Goal: Information Seeking & Learning: Learn about a topic

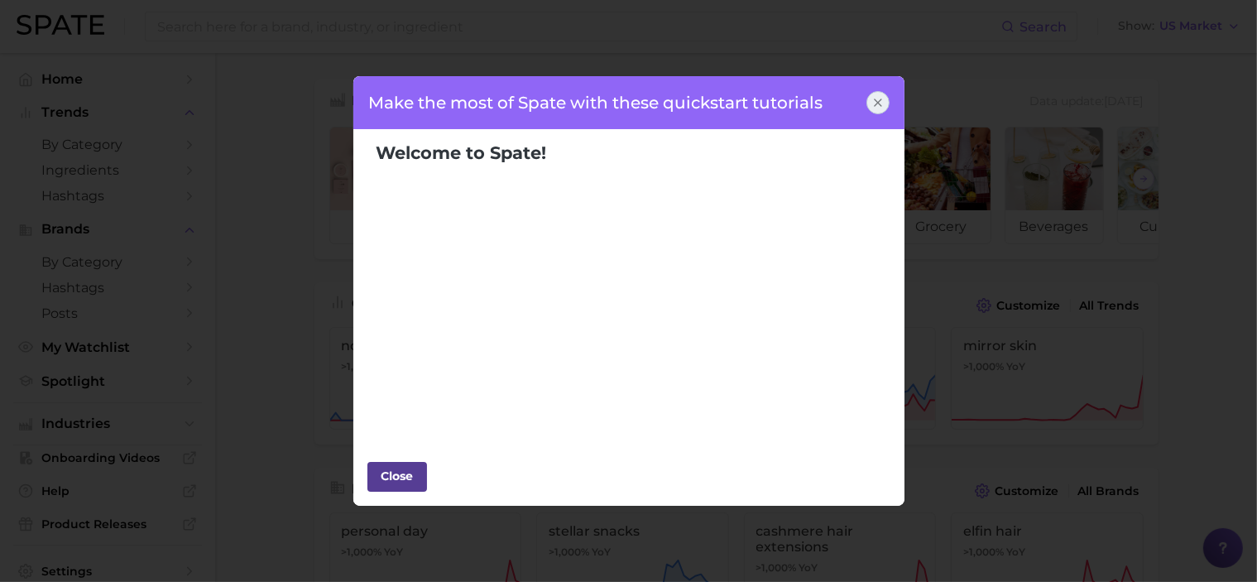
click at [407, 469] on div "Close" at bounding box center [397, 475] width 50 height 25
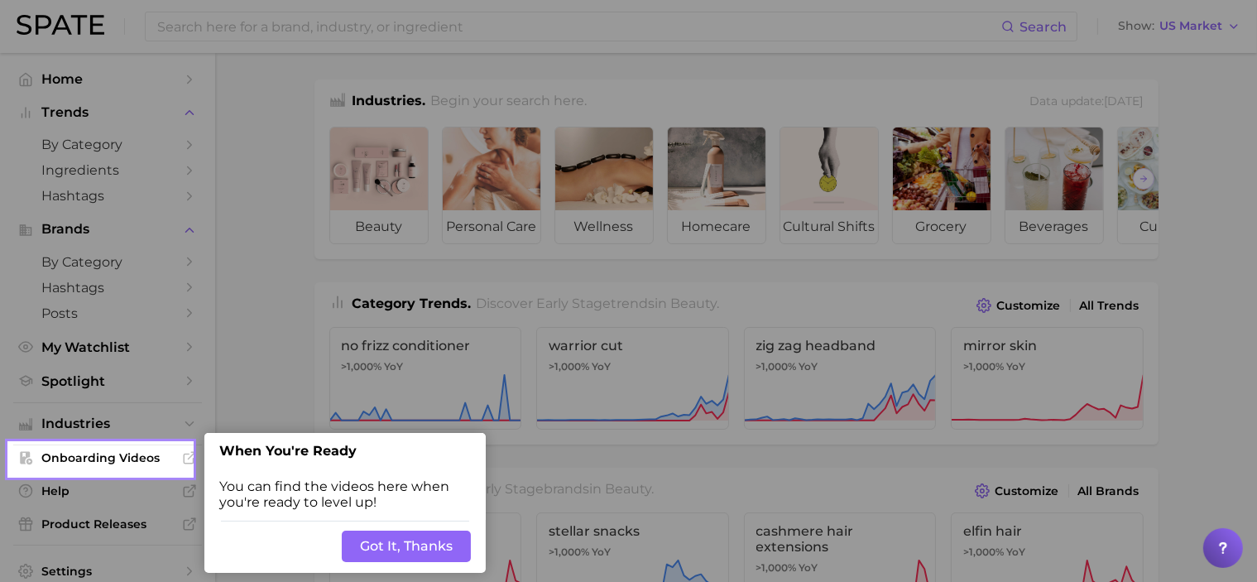
click at [377, 534] on button "Got It, Thanks" at bounding box center [406, 545] width 129 height 31
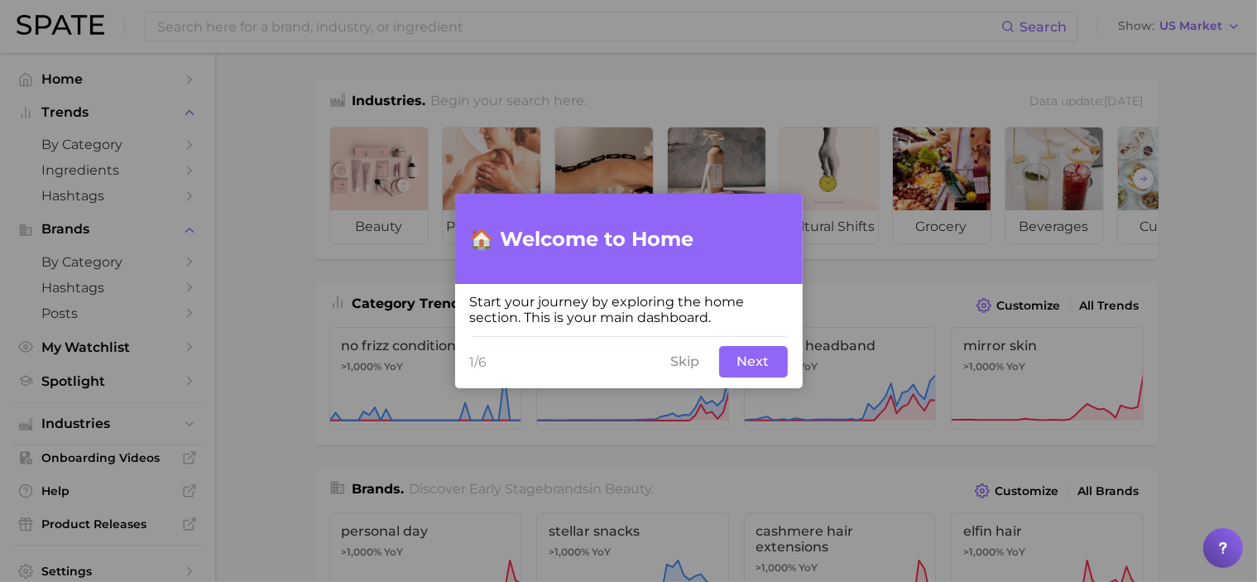
click at [688, 357] on button "Skip" at bounding box center [685, 361] width 49 height 31
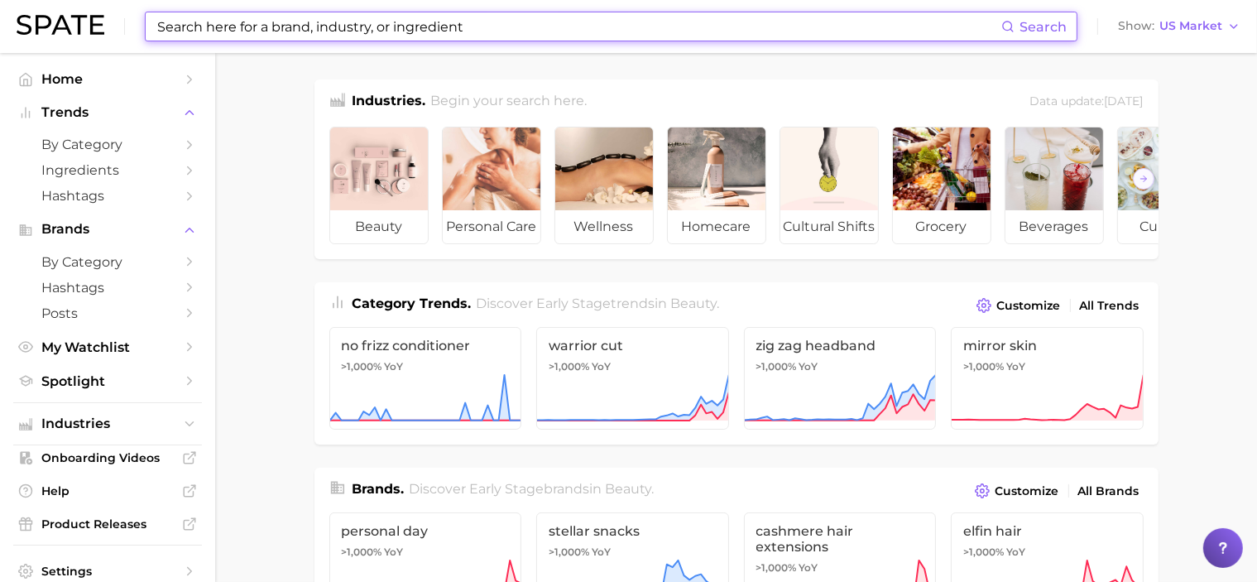
click at [438, 31] on input at bounding box center [579, 26] width 846 height 28
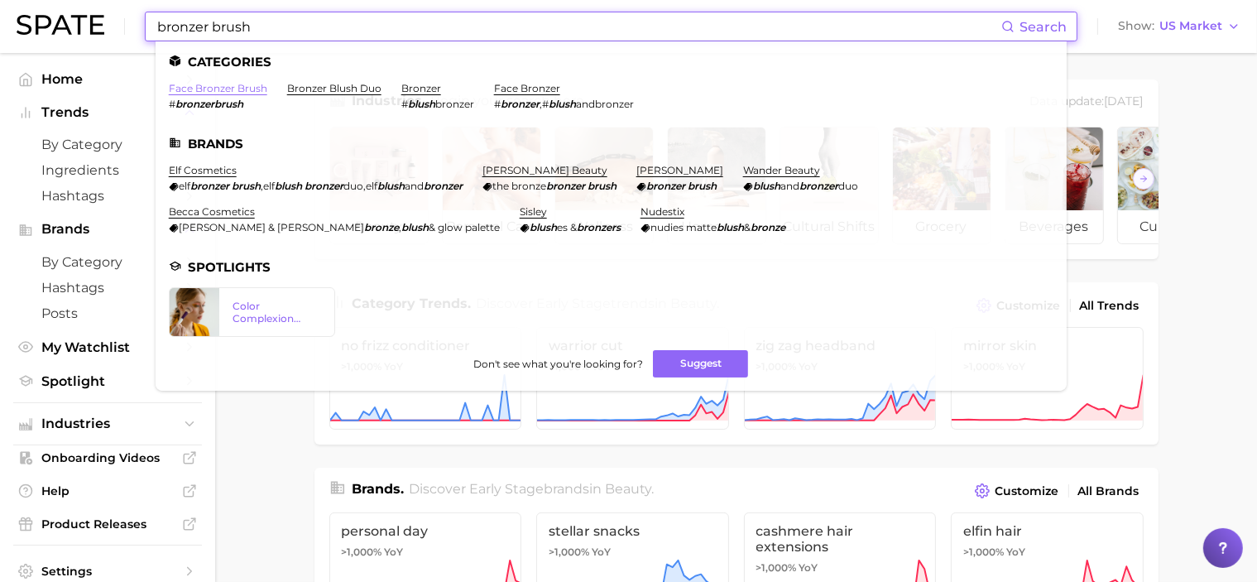
type input "bronzer brush"
click at [213, 89] on link "face bronzer brush" at bounding box center [218, 88] width 98 height 12
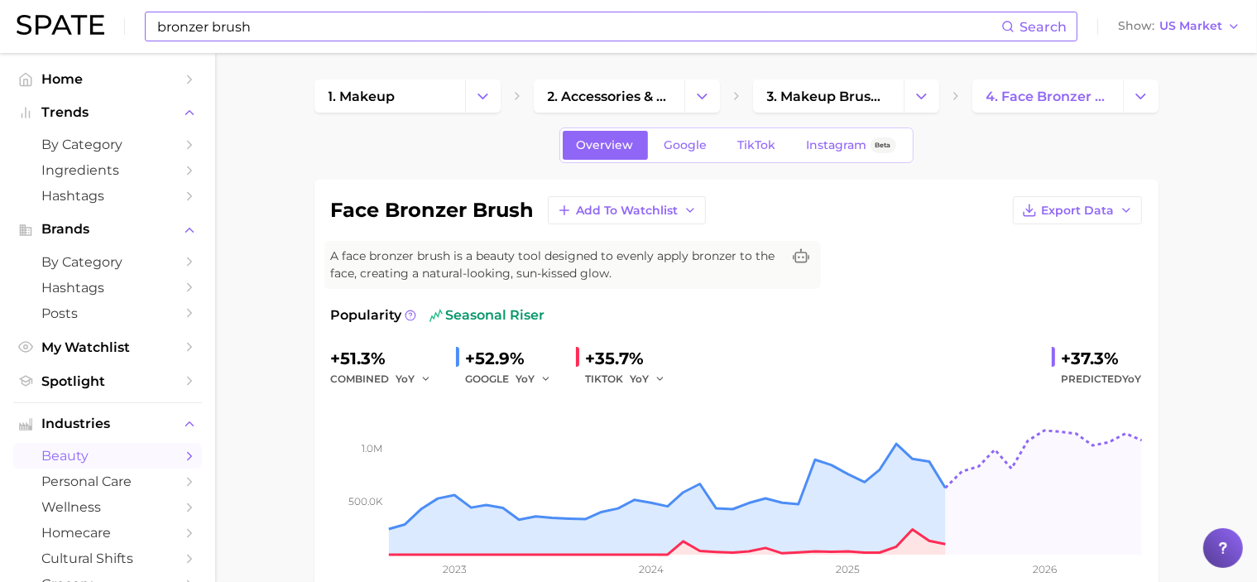
click at [397, 31] on input "bronzer brush" at bounding box center [579, 26] width 846 height 28
type input "b"
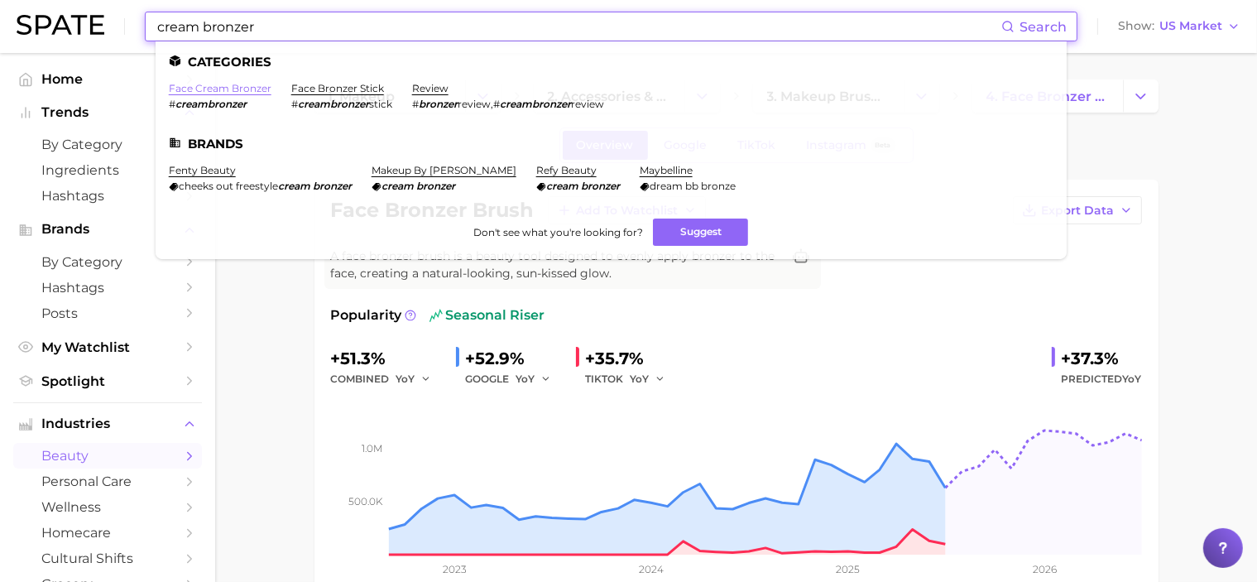
click at [244, 88] on link "face cream bronzer" at bounding box center [220, 88] width 103 height 12
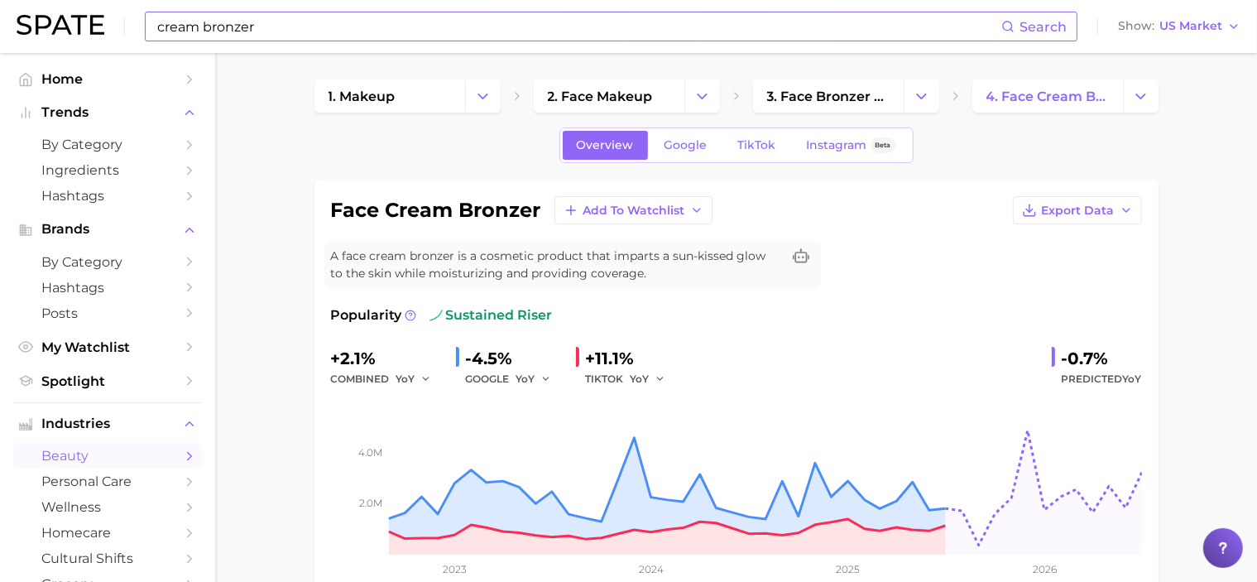
click at [185, 28] on input "cream bronzer" at bounding box center [579, 26] width 846 height 28
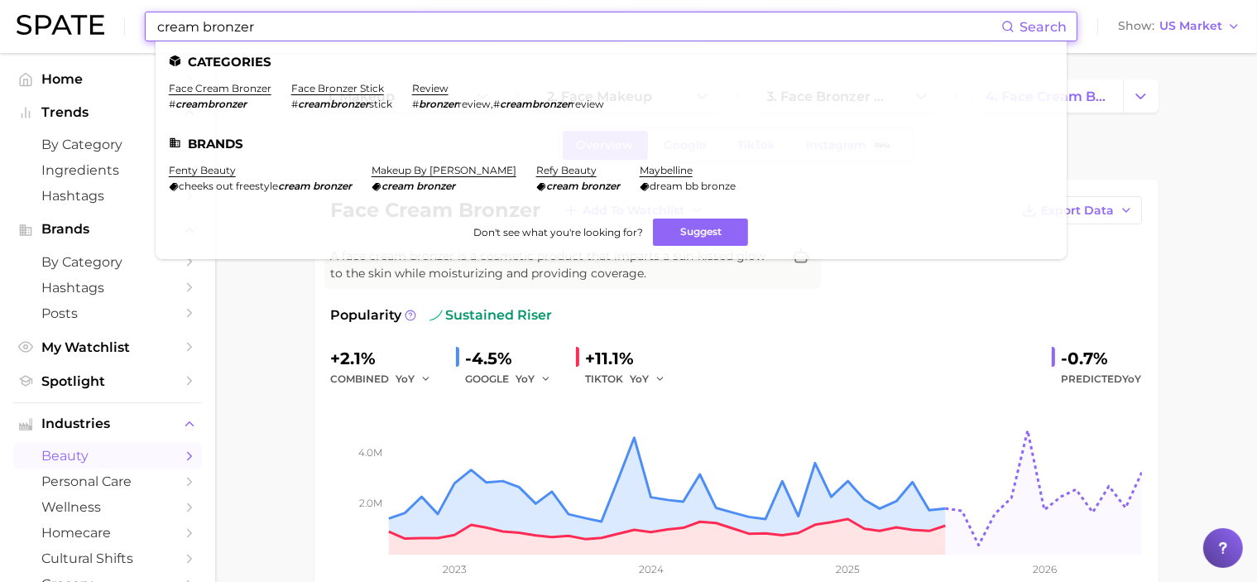
click at [185, 28] on input "cream bronzer" at bounding box center [579, 26] width 846 height 28
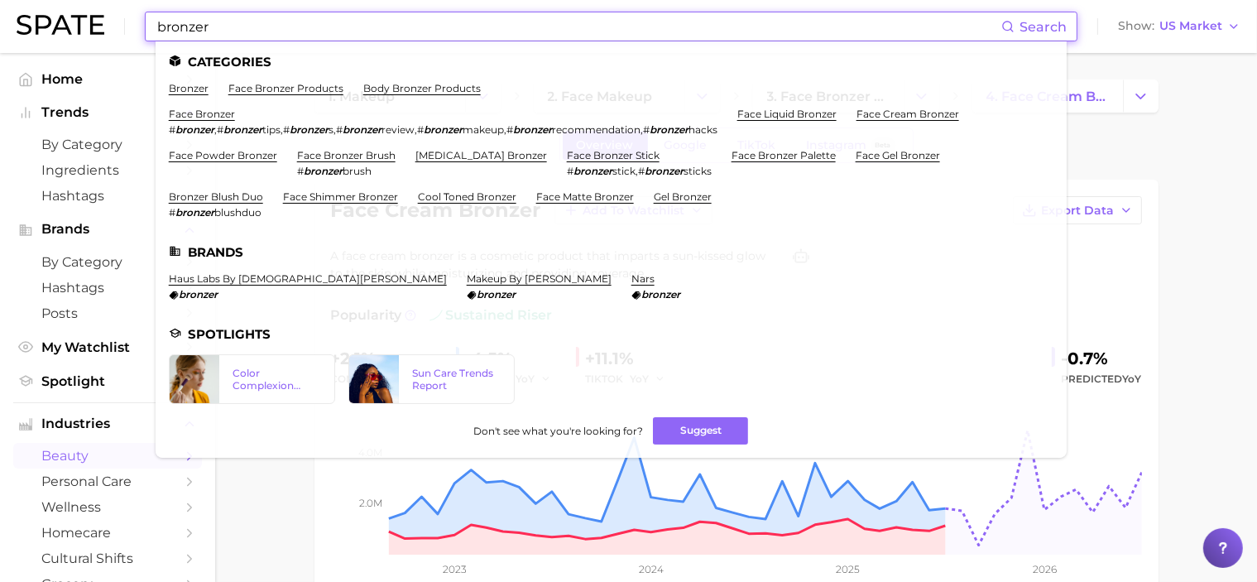
type input "bronzer"
click at [198, 89] on link "bronzer" at bounding box center [189, 88] width 40 height 12
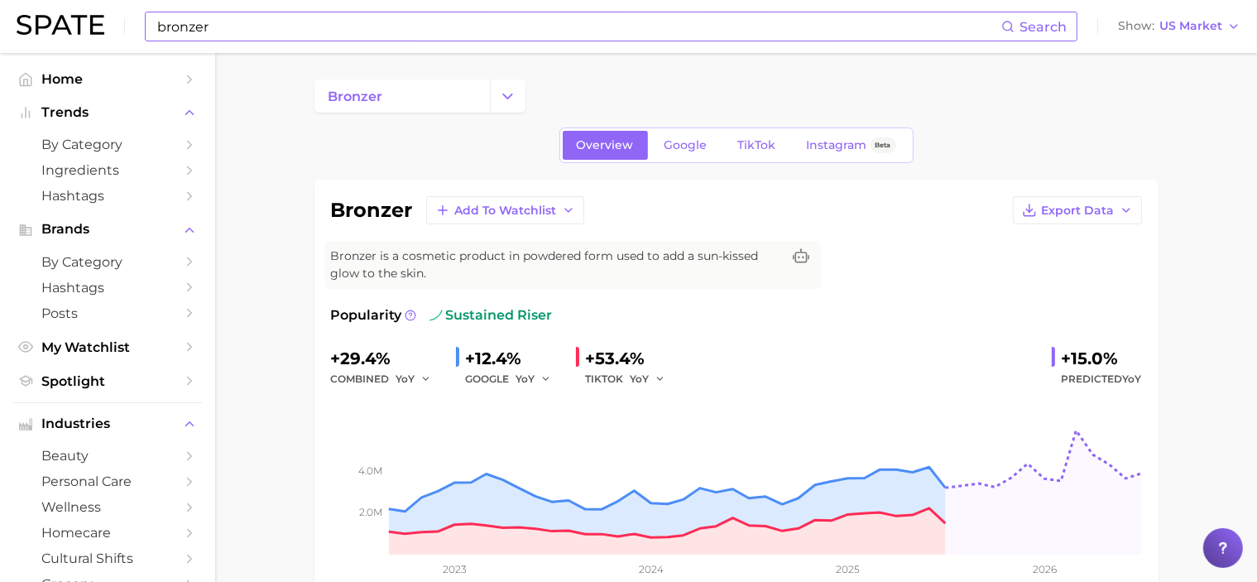
click at [71, 38] on div "bronzer Search Show US Market" at bounding box center [629, 26] width 1224 height 53
click at [60, 31] on img at bounding box center [61, 25] width 88 height 20
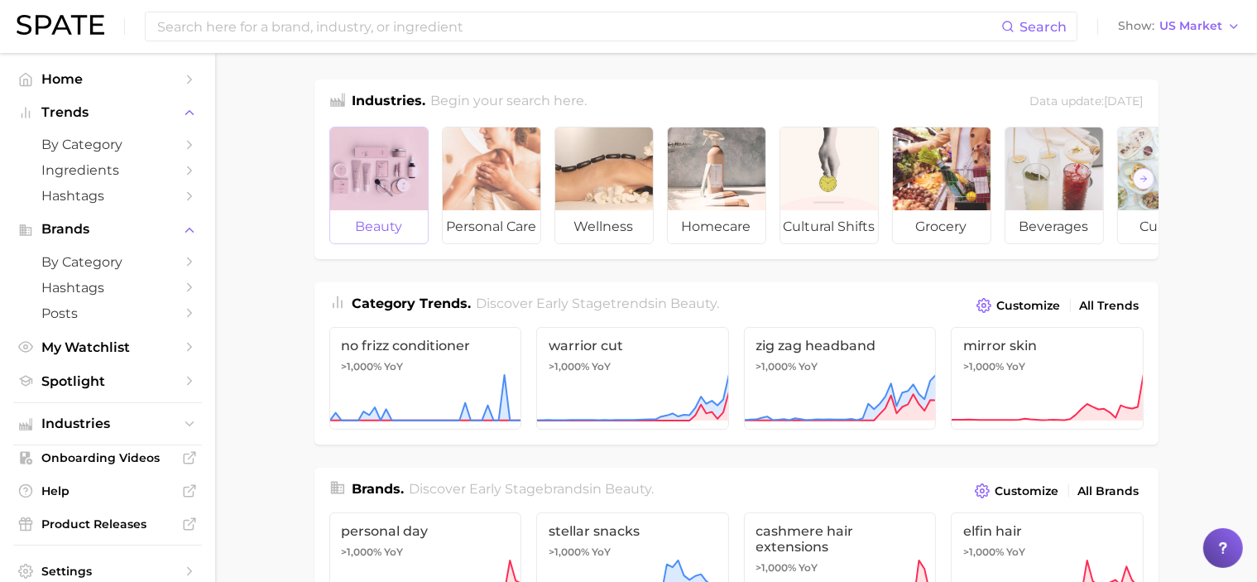
click at [375, 187] on div at bounding box center [379, 168] width 98 height 83
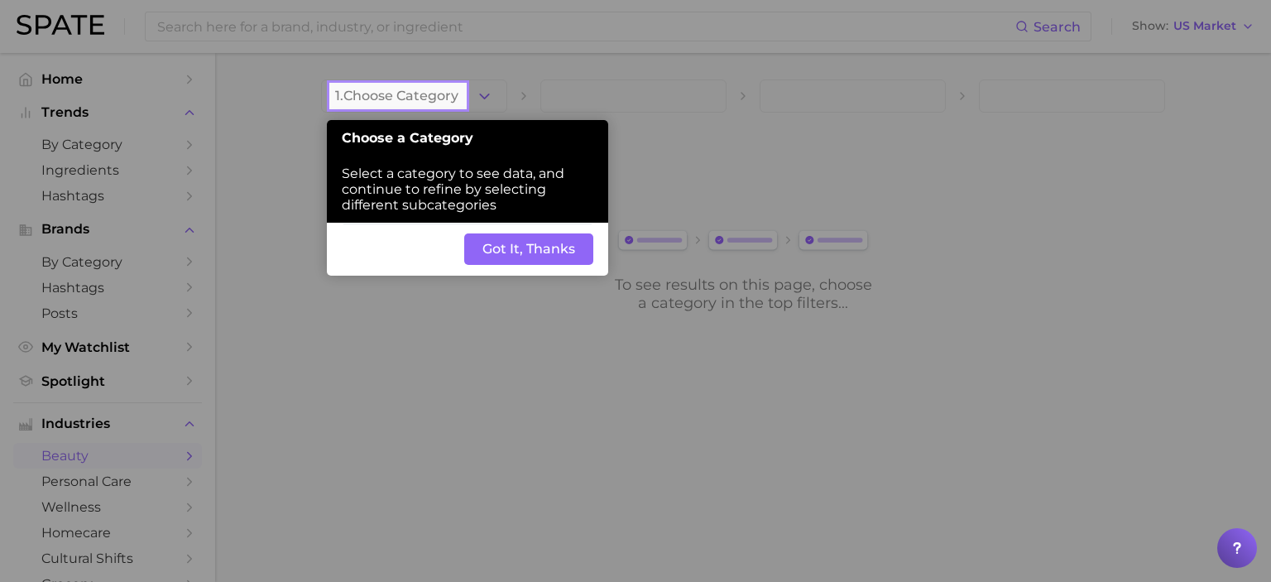
click at [496, 247] on button "Got It, Thanks" at bounding box center [528, 248] width 129 height 31
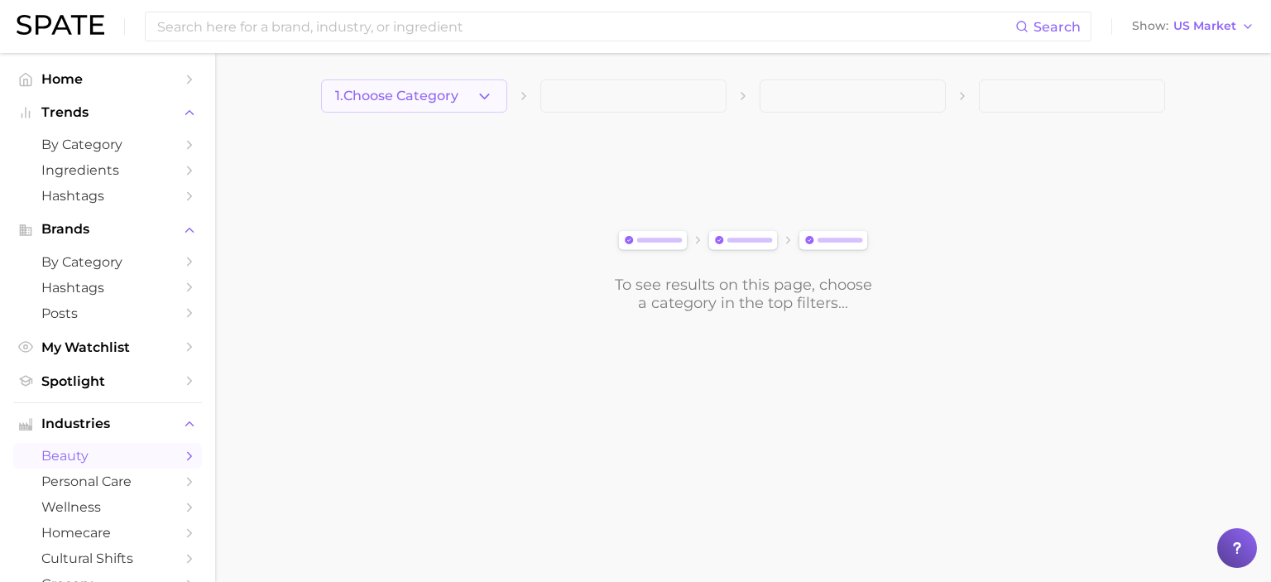
click at [486, 102] on icon "button" at bounding box center [484, 96] width 17 height 17
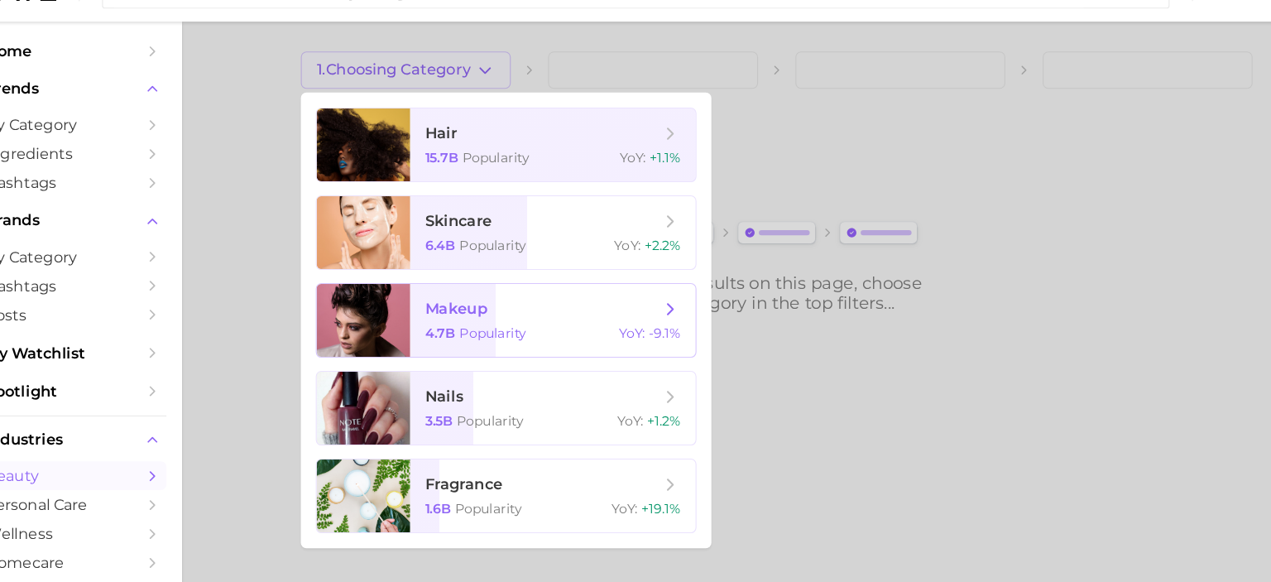
click at [480, 299] on span "makeup" at bounding box center [535, 308] width 208 height 18
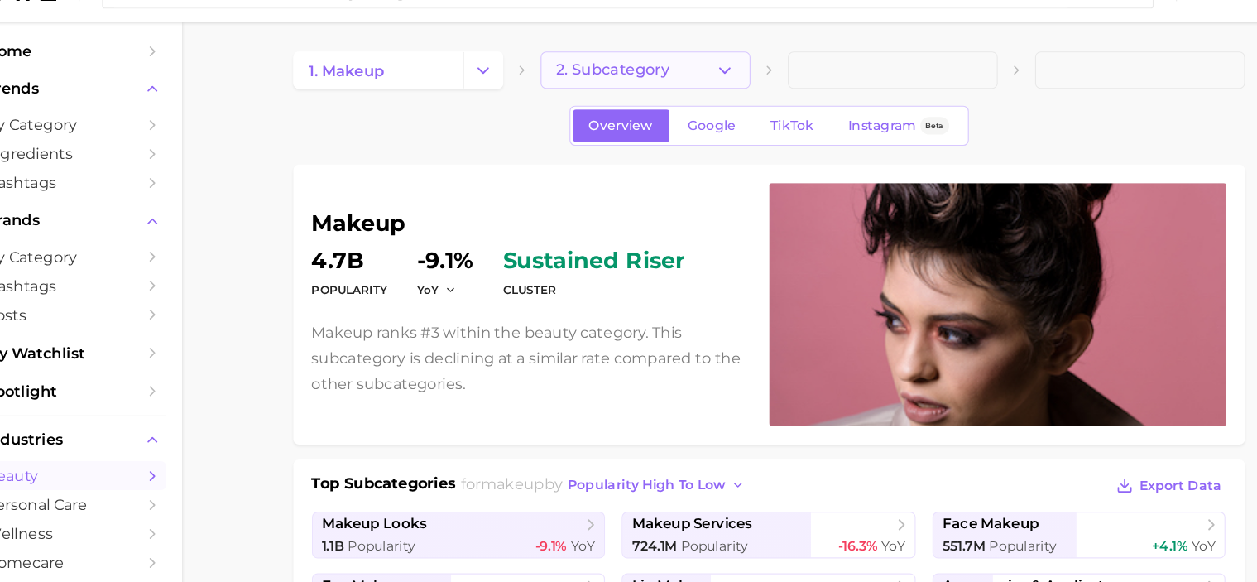
click at [692, 100] on icon "button" at bounding box center [696, 96] width 17 height 17
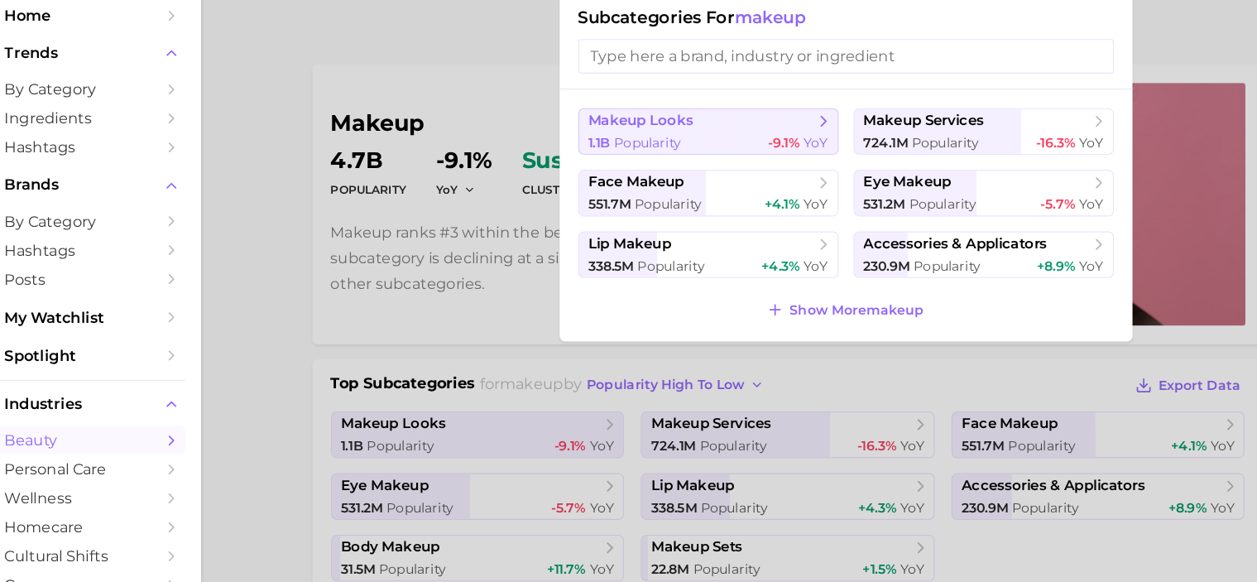
scroll to position [64, 0]
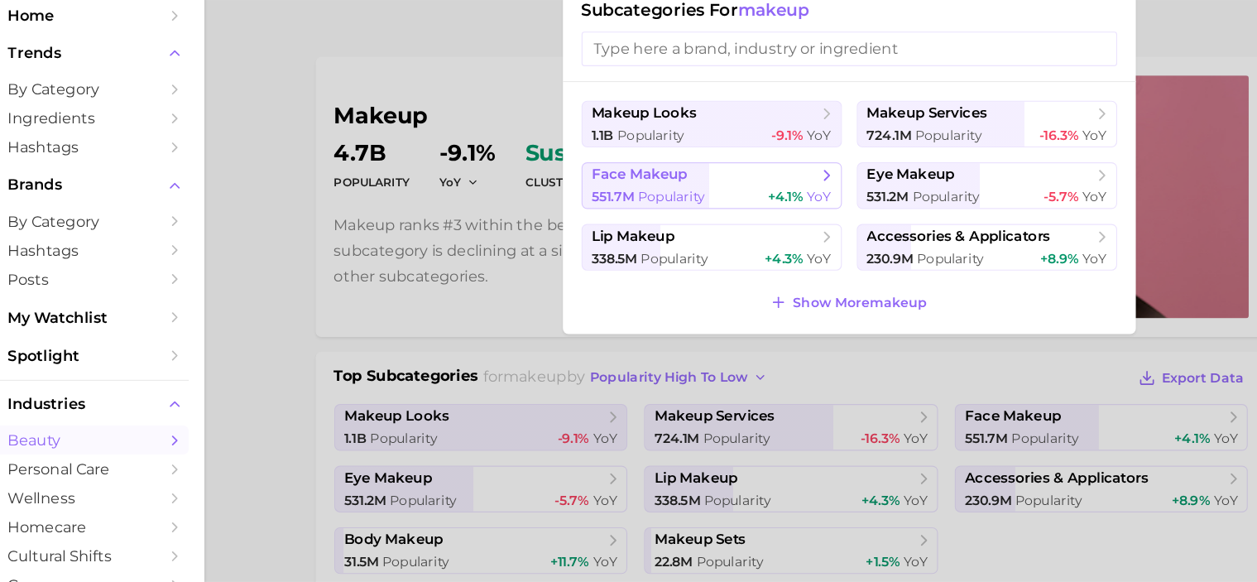
click at [716, 233] on span "+4.1%" at bounding box center [731, 239] width 31 height 15
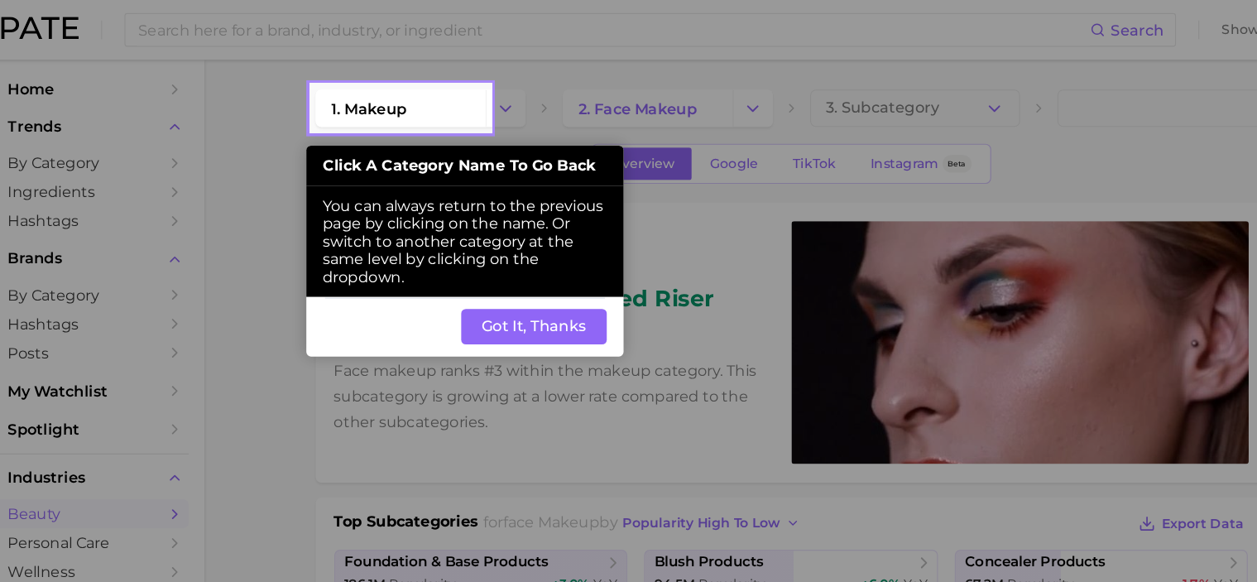
click at [502, 284] on button "Got It, Thanks" at bounding box center [507, 289] width 129 height 31
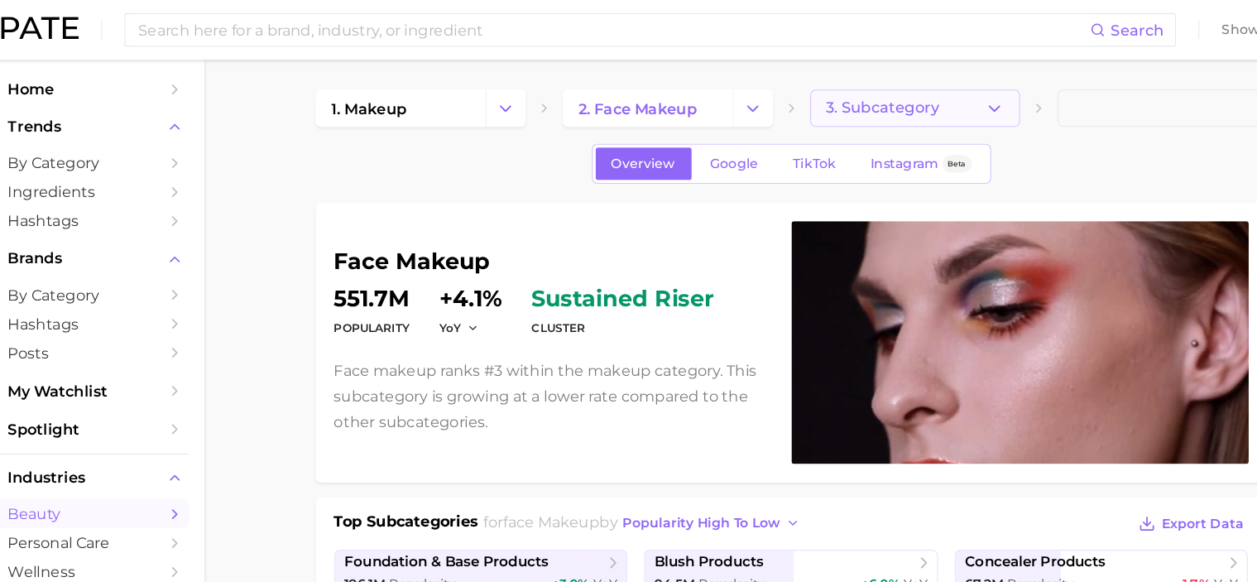
click at [894, 98] on button "3. Subcategory" at bounding box center [846, 95] width 186 height 33
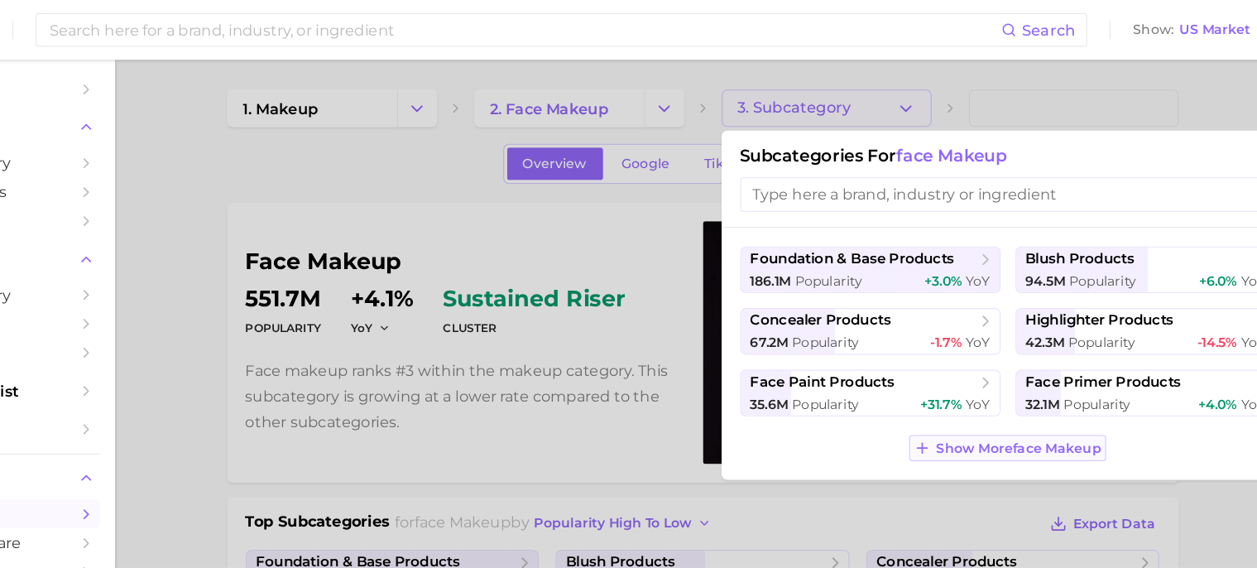
click at [987, 395] on span "Show More face makeup" at bounding box center [1016, 398] width 146 height 14
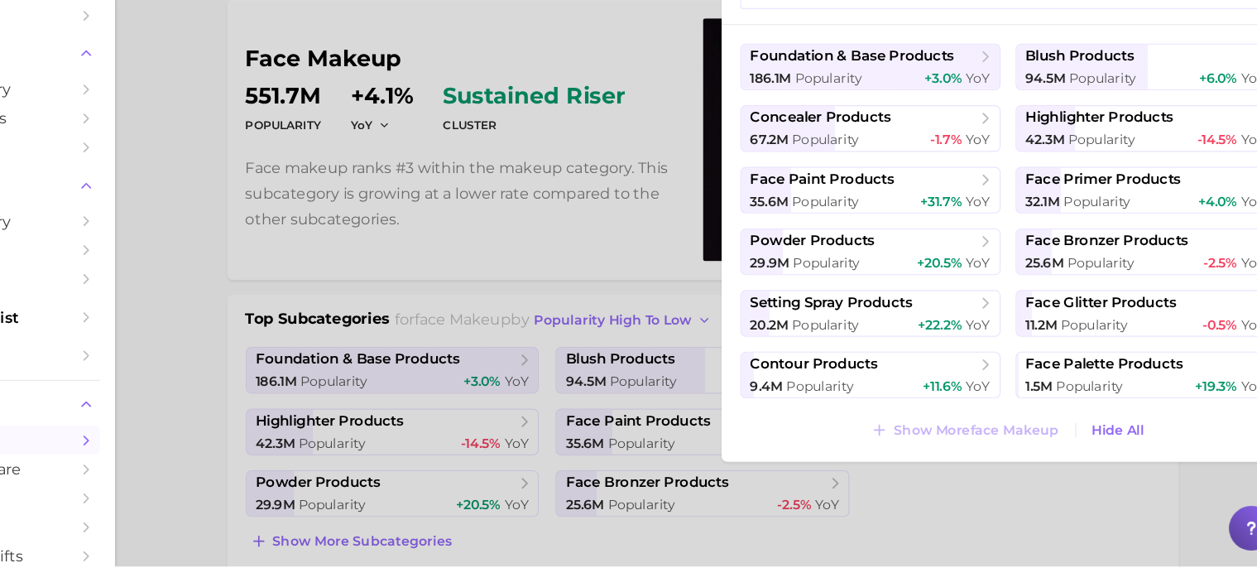
scroll to position [117, 0]
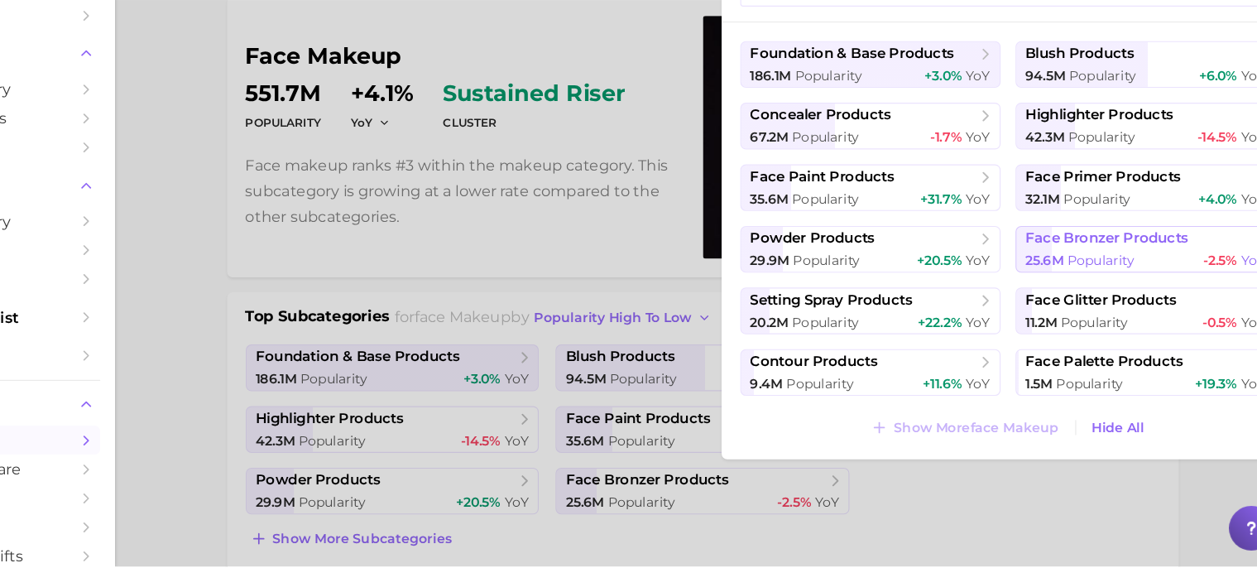
click at [1062, 280] on span "face bronzer products" at bounding box center [1095, 277] width 145 height 16
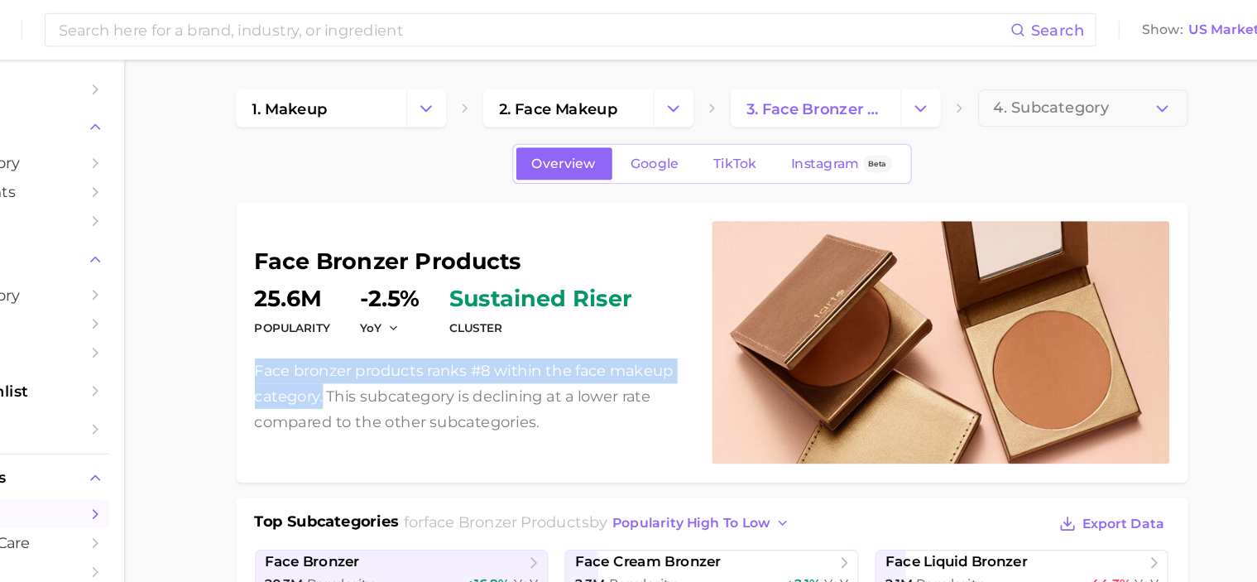
drag, startPoint x: 328, startPoint y: 327, endPoint x: 391, endPoint y: 353, distance: 67.5
click at [391, 353] on div "face bronzer products Popularity 25.6m YoY -2.5% cluster sustained riser Face b…" at bounding box center [736, 304] width 844 height 248
copy p "Face bronzer products ranks #8 within the face makeup category."
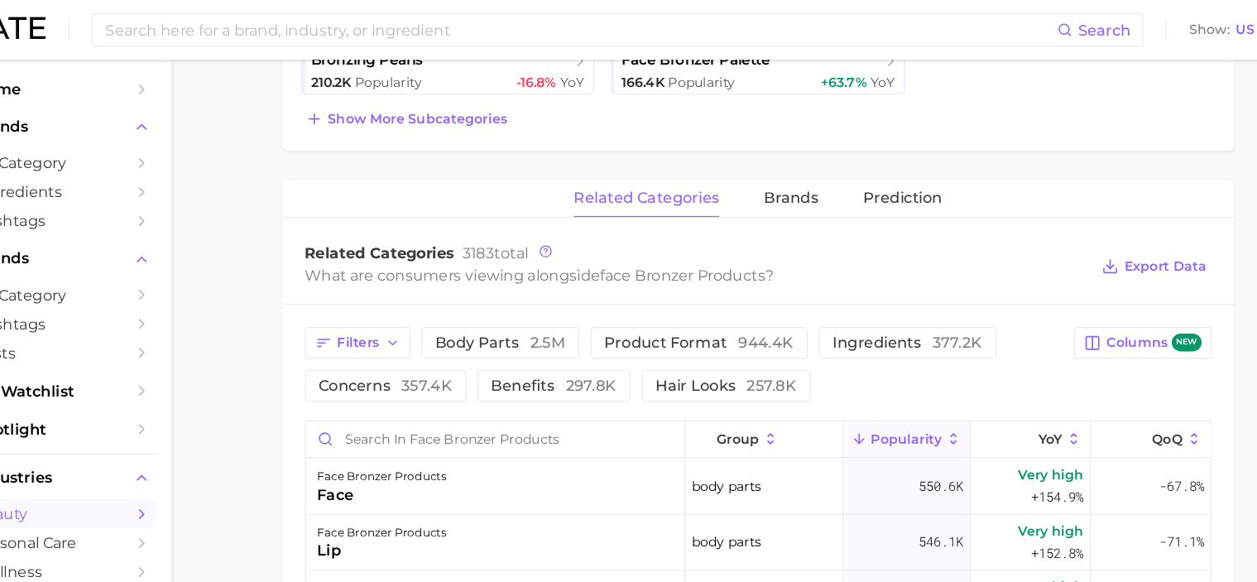
scroll to position [549, 0]
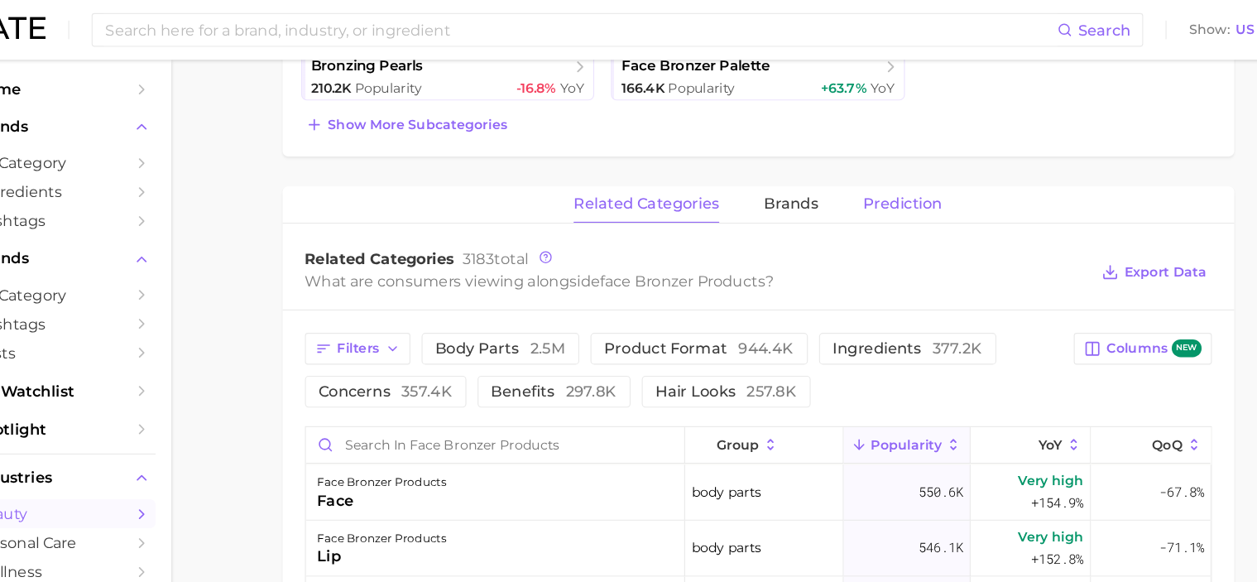
click at [869, 174] on span "Prediction" at bounding box center [864, 181] width 70 height 15
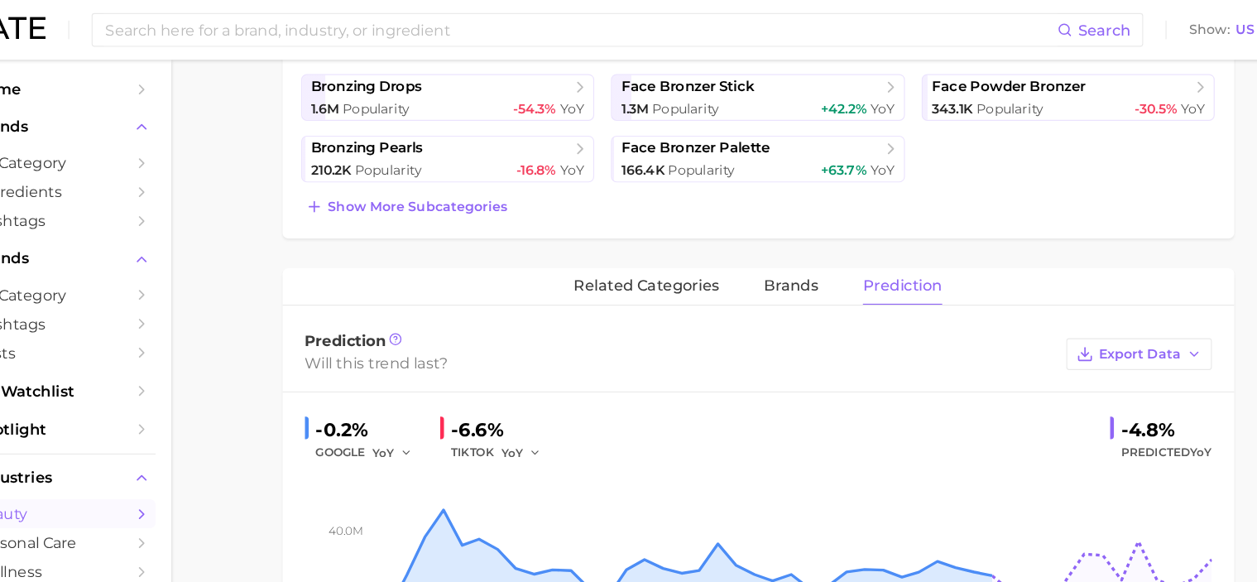
scroll to position [473, 0]
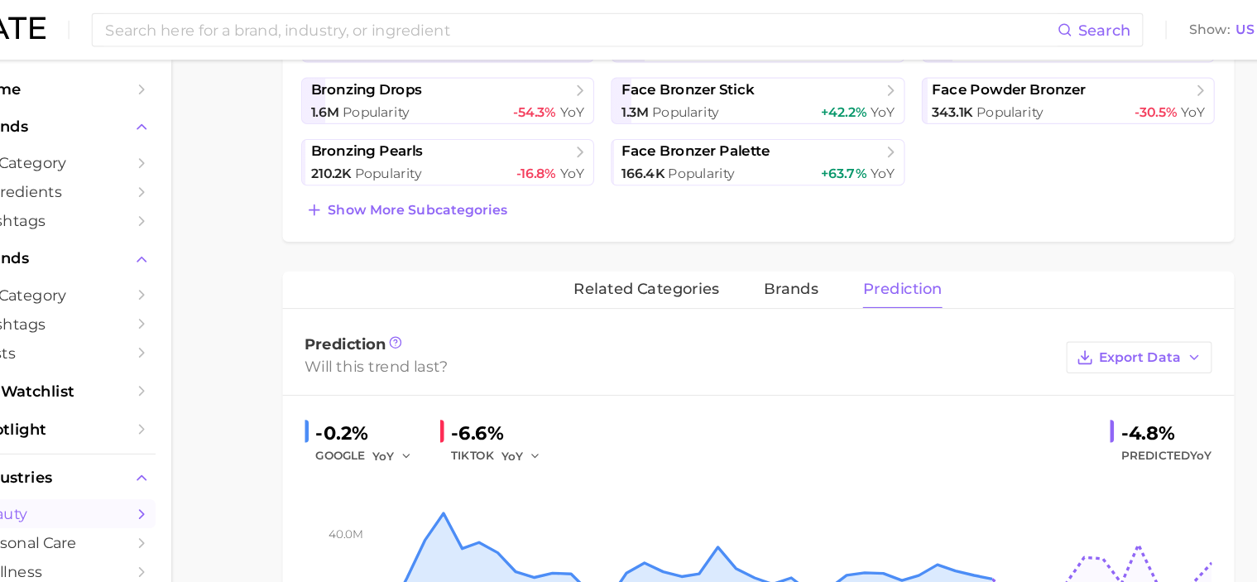
click at [731, 242] on div "related categories brands Prediction" at bounding box center [736, 257] width 844 height 33
click at [751, 249] on span "brands" at bounding box center [765, 256] width 48 height 15
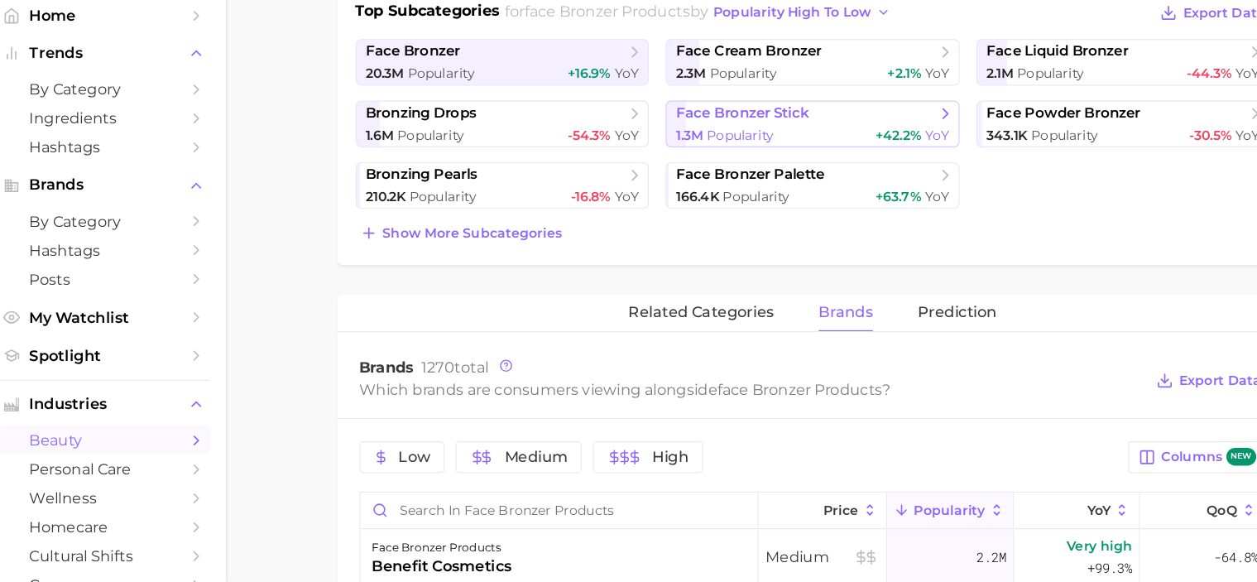
scroll to position [387, 0]
click at [648, 348] on button "related categories" at bounding box center [637, 343] width 129 height 32
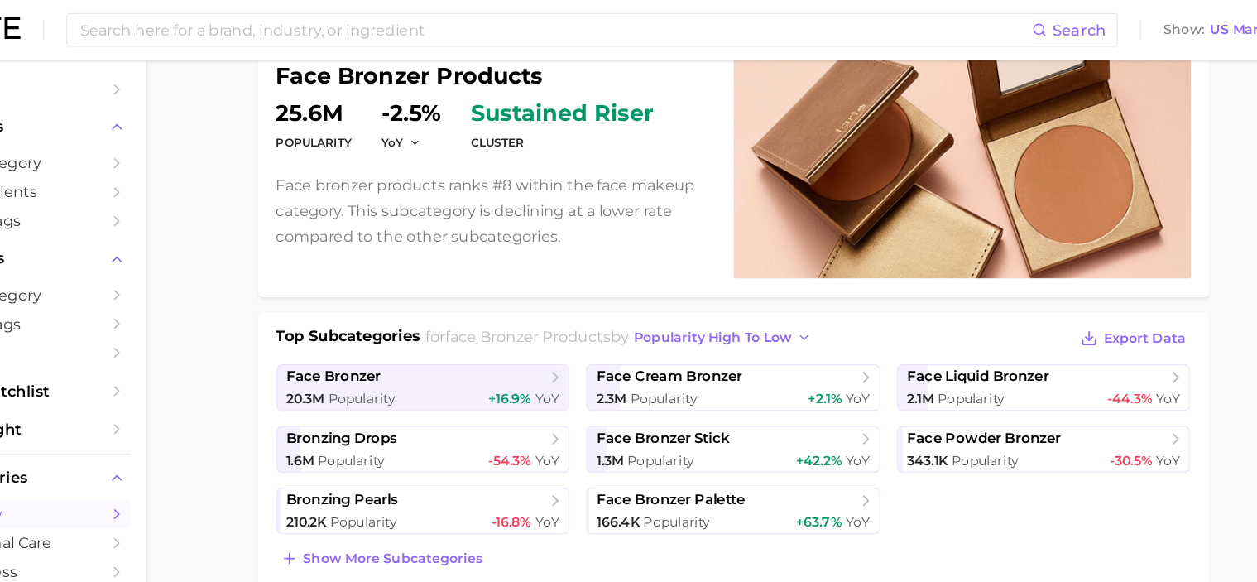
scroll to position [0, 0]
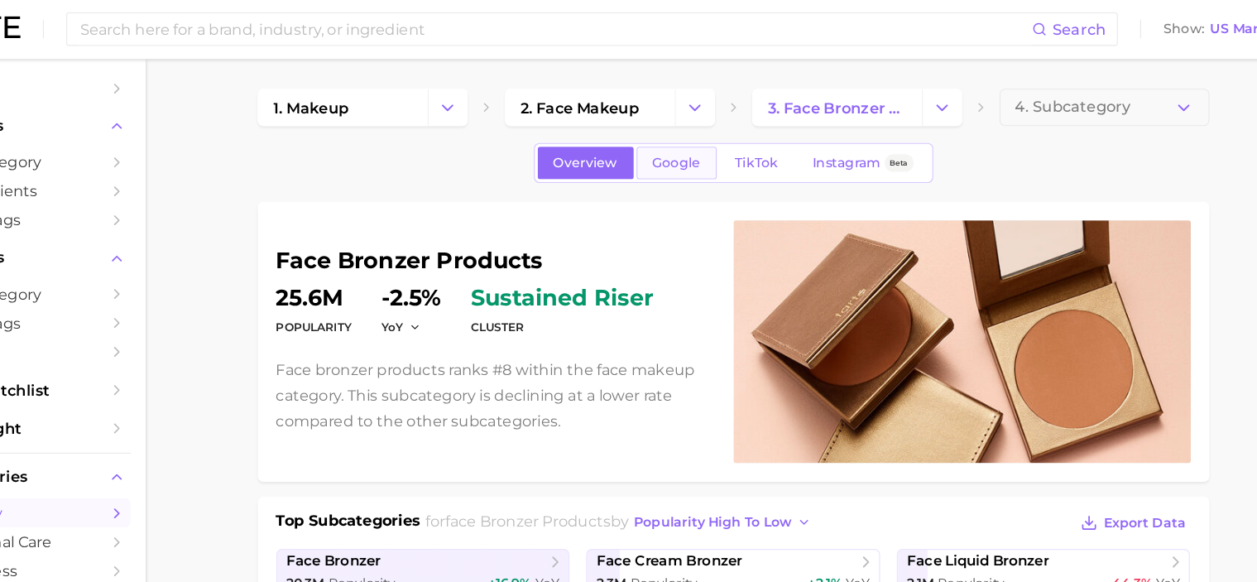
click at [683, 148] on span "Google" at bounding box center [685, 145] width 43 height 14
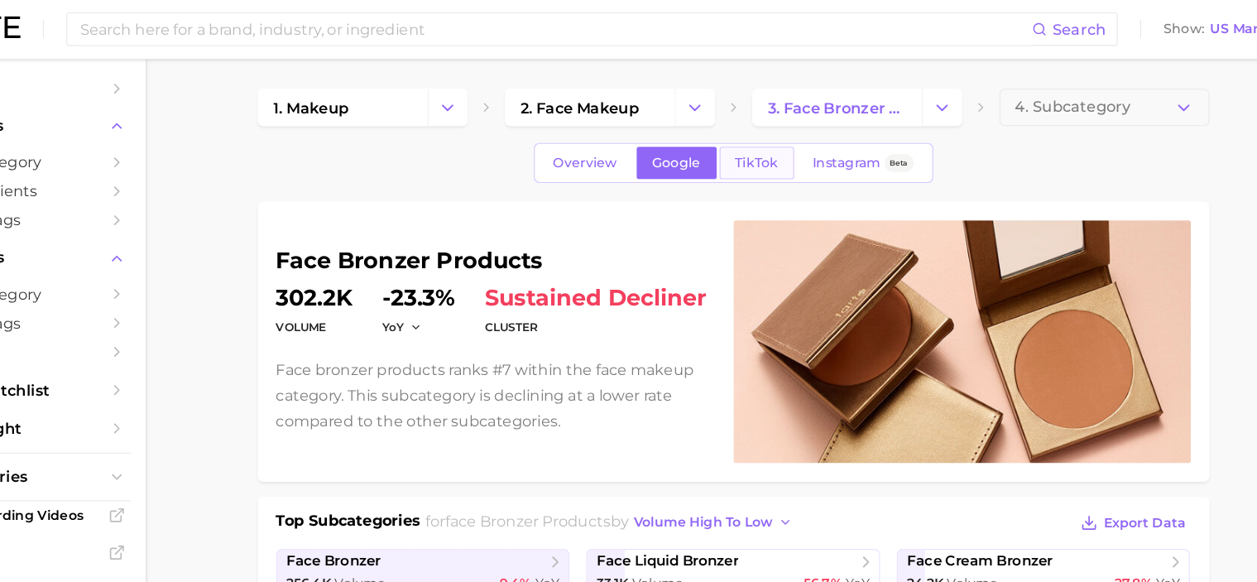
click at [755, 150] on span "TikTok" at bounding box center [757, 145] width 38 height 14
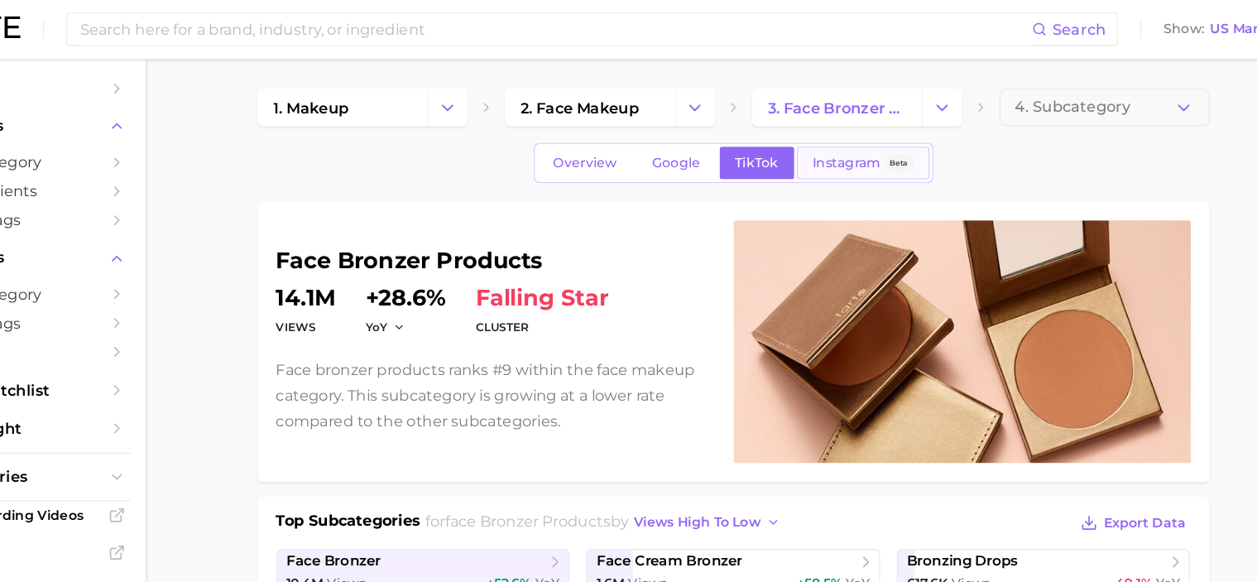
click at [821, 149] on span "Instagram" at bounding box center [837, 145] width 60 height 14
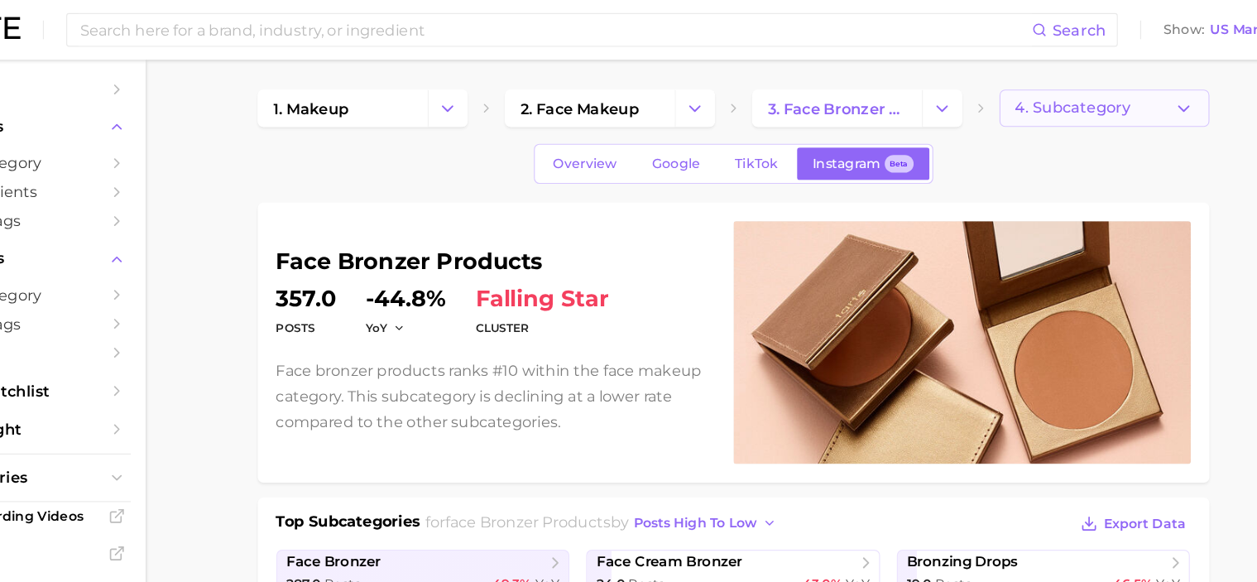
click at [1016, 84] on button "4. Subcategory" at bounding box center [1065, 95] width 186 height 33
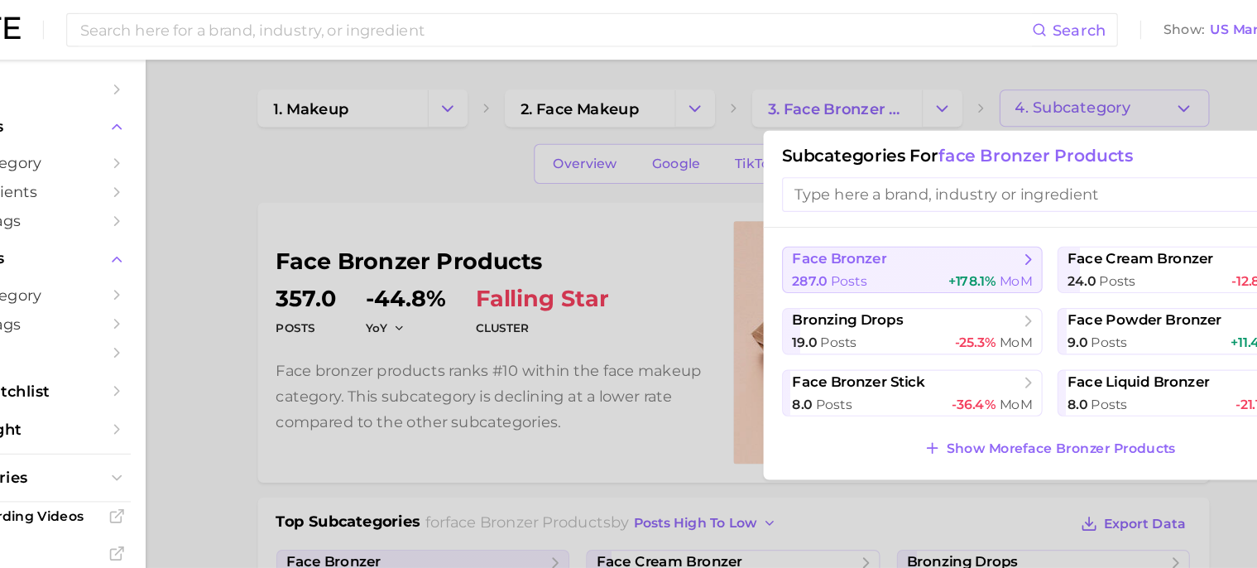
click at [979, 246] on button "face bronzer 287.0 Posts +178.1% MoM" at bounding box center [894, 238] width 231 height 41
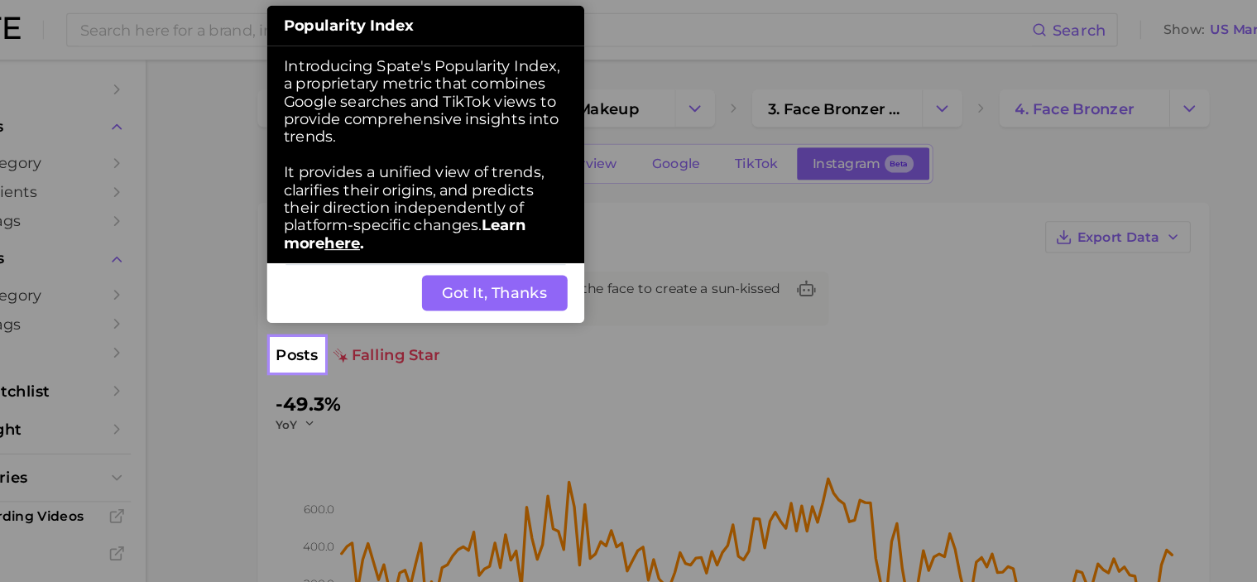
click at [514, 266] on button "Got It, Thanks" at bounding box center [524, 259] width 129 height 31
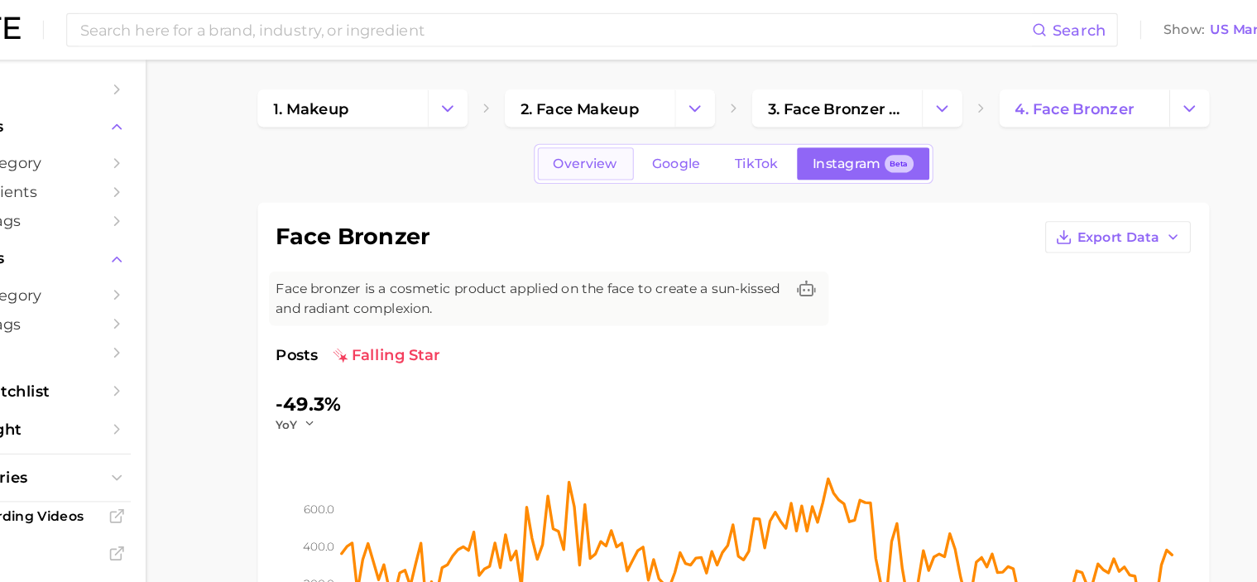
click at [601, 151] on span "Overview" at bounding box center [605, 145] width 57 height 14
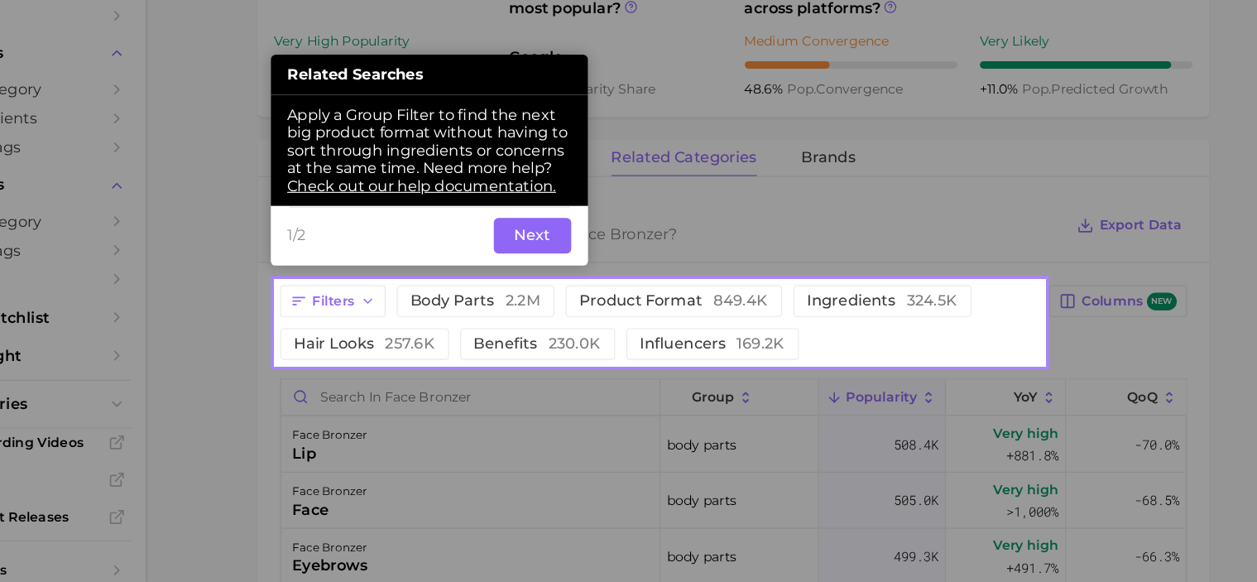
scroll to position [632, 0]
click at [558, 277] on button "Next" at bounding box center [558, 274] width 69 height 31
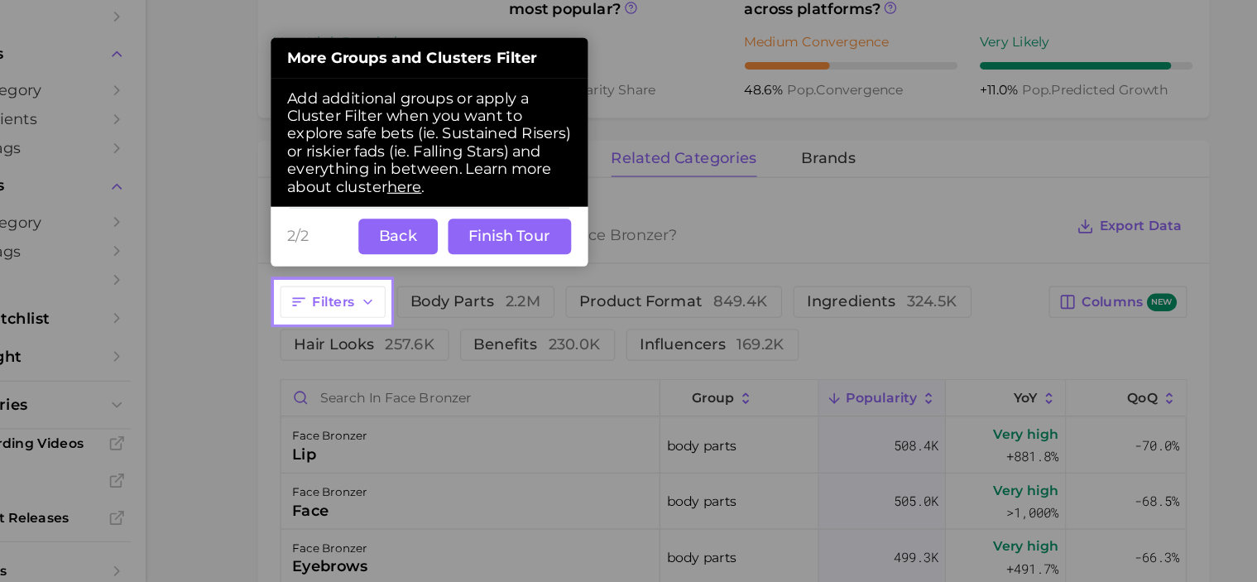
drag, startPoint x: 439, startPoint y: 271, endPoint x: 507, endPoint y: 266, distance: 68.0
click at [507, 266] on div "2/2 Back Finish Tour" at bounding box center [466, 274] width 281 height 53
click at [497, 269] on button "Finish Tour" at bounding box center [537, 274] width 109 height 31
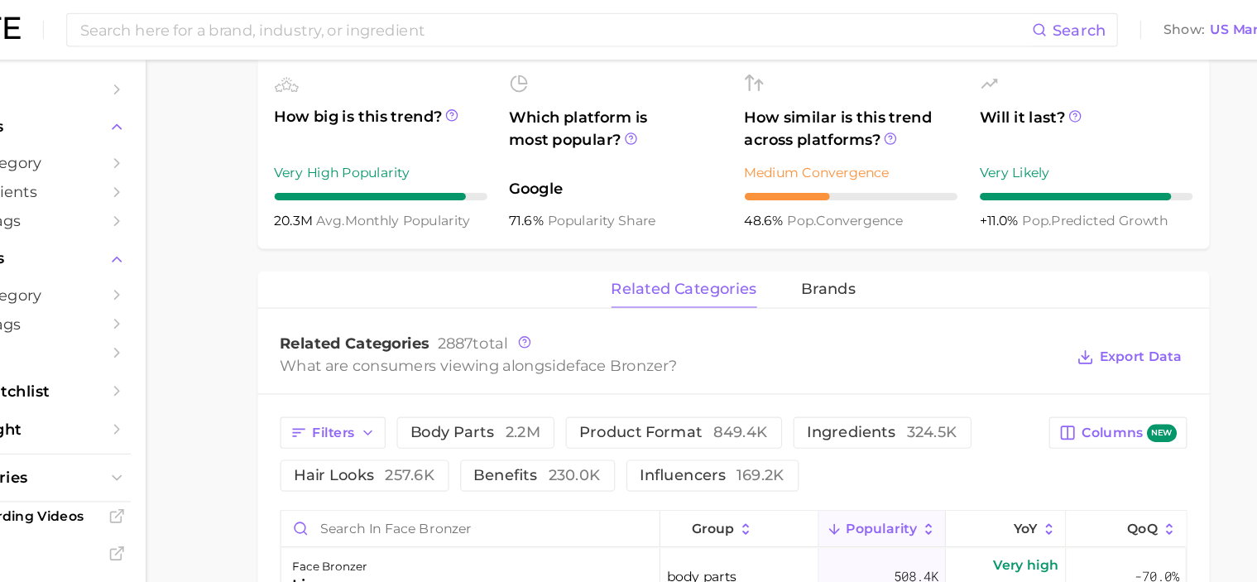
click at [307, 219] on main "1. makeup 2. face makeup 3. face bronzer products 4. face bronzer Overview Goog…" at bounding box center [736, 304] width 1042 height 1665
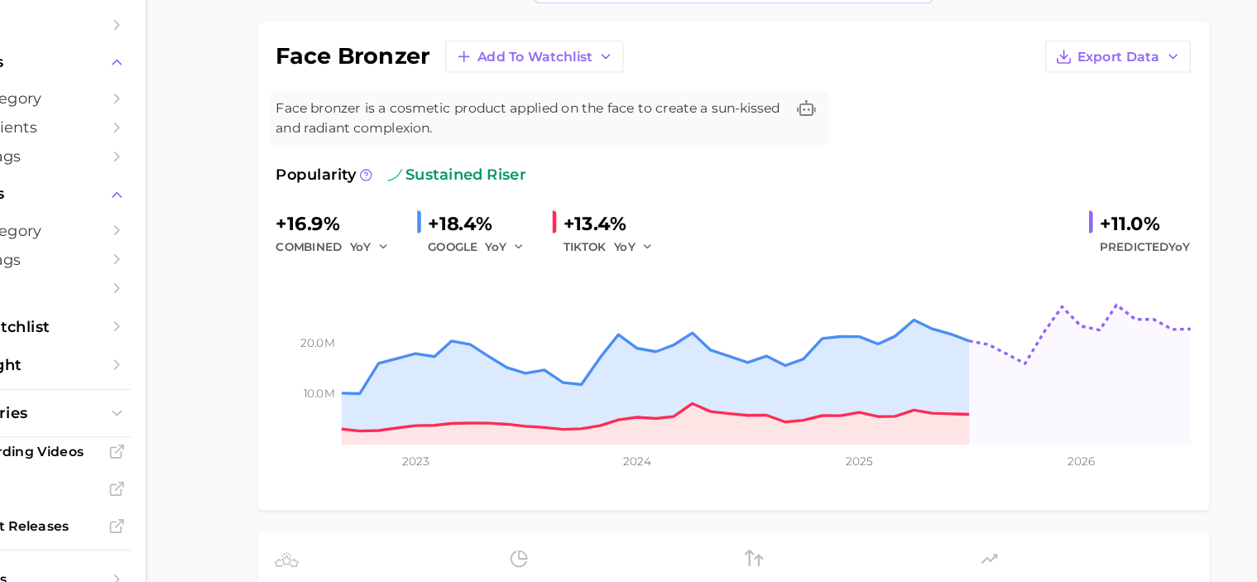
scroll to position [0, 0]
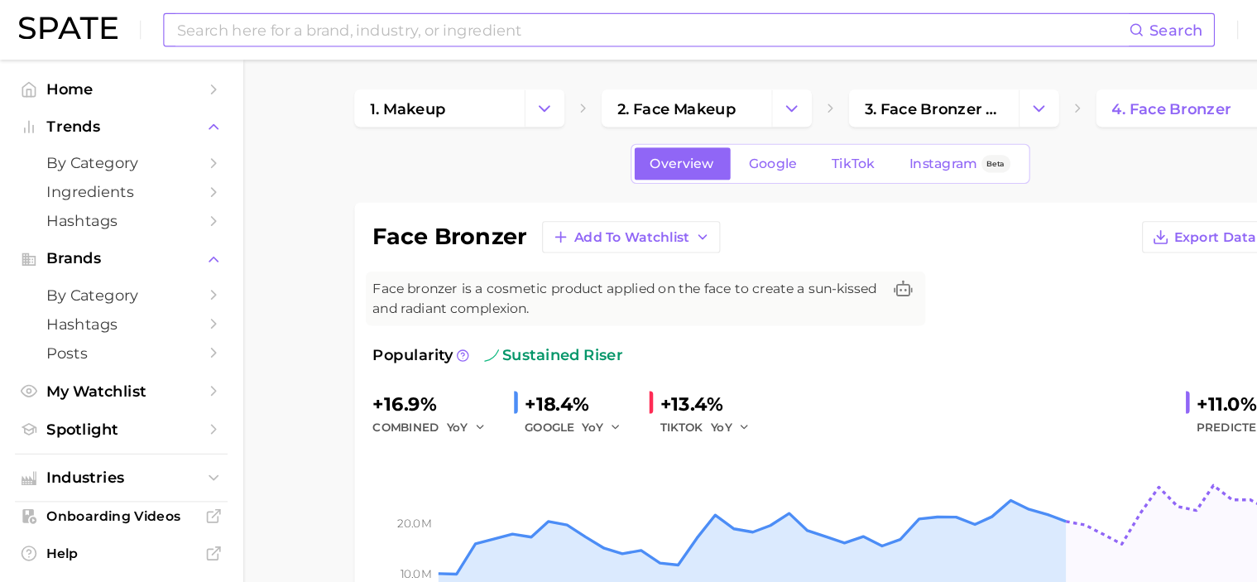
click at [185, 37] on input at bounding box center [579, 26] width 846 height 28
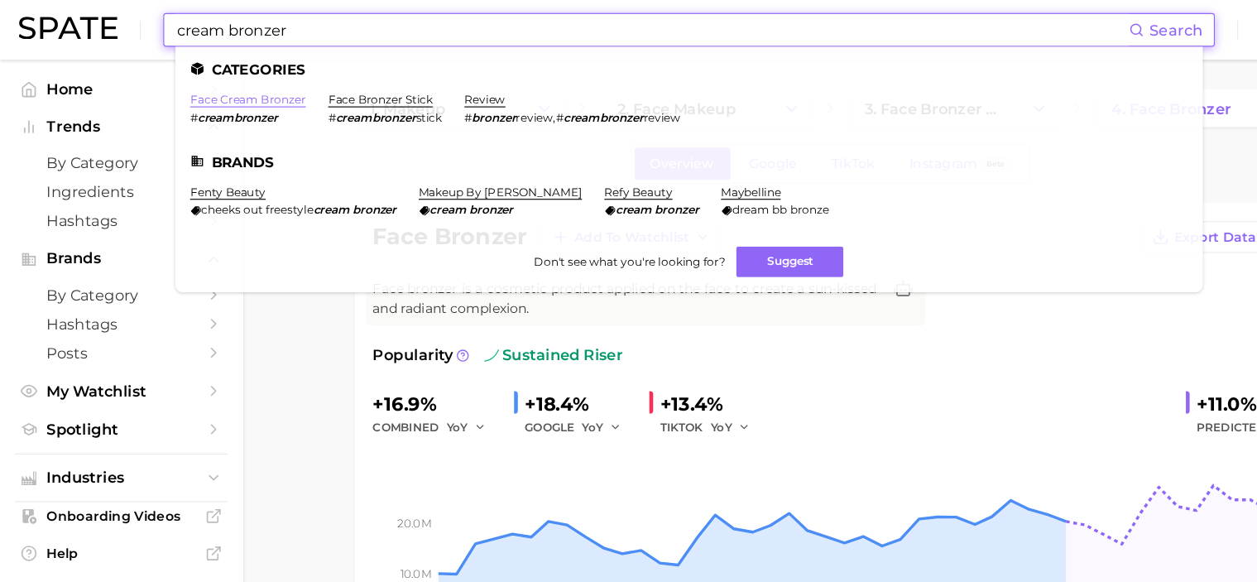
type input "cream bronzer"
click at [218, 88] on link "face cream bronzer" at bounding box center [220, 88] width 103 height 12
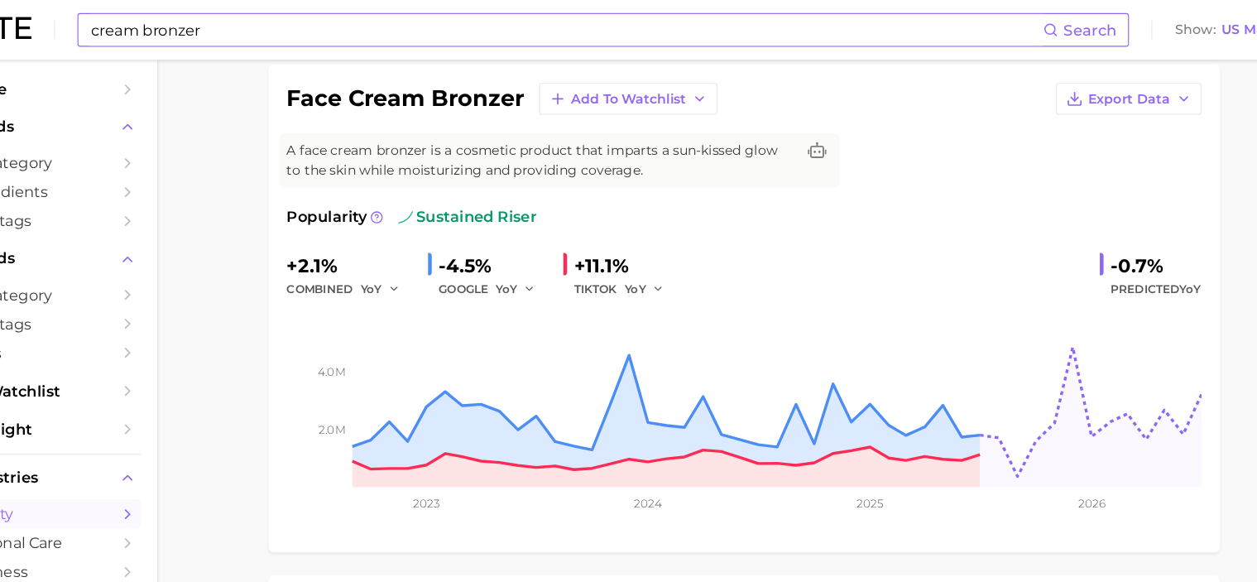
scroll to position [83, 0]
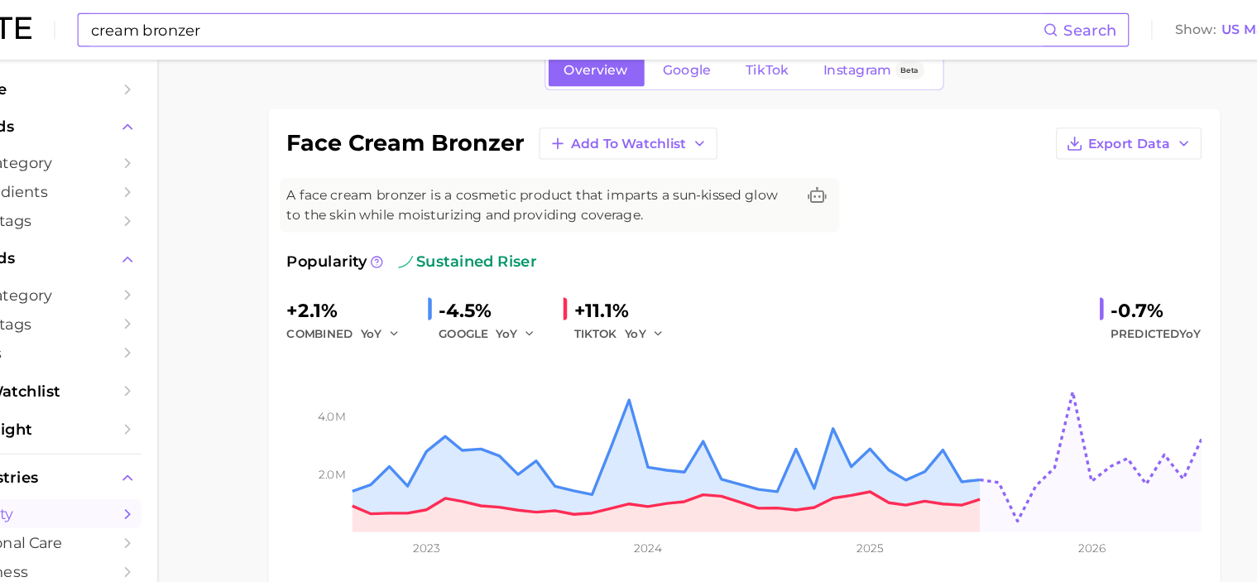
click at [430, 180] on span "A face cream bronzer is a cosmetic product that imparts a sun-kissed glow to th…" at bounding box center [556, 182] width 450 height 35
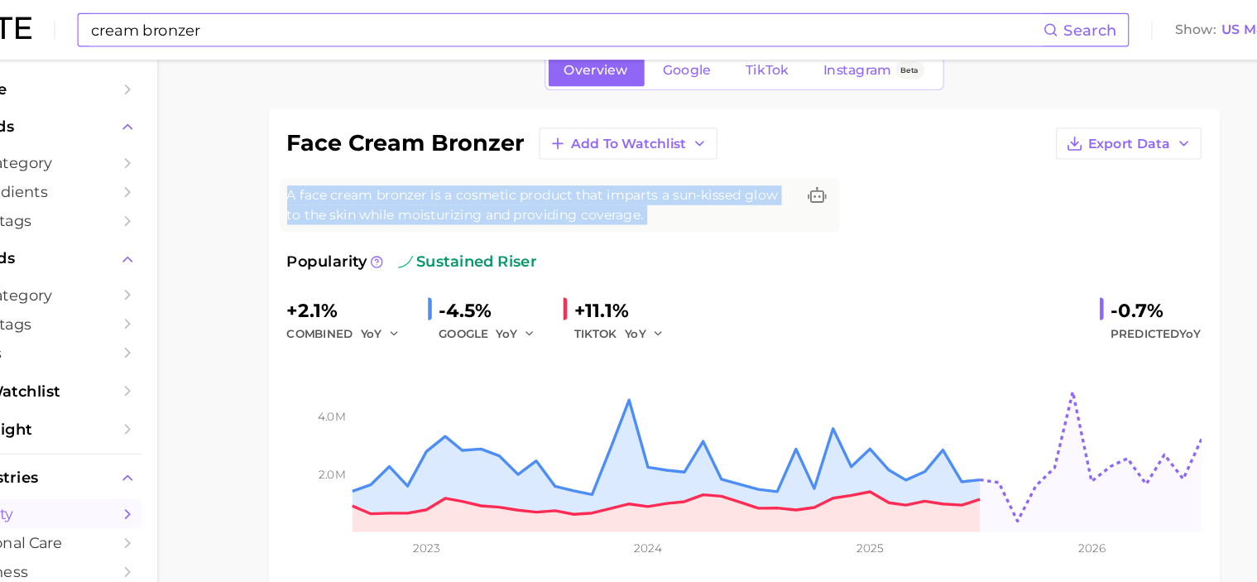
click at [430, 180] on span "A face cream bronzer is a cosmetic product that imparts a sun-kissed glow to th…" at bounding box center [556, 182] width 450 height 35
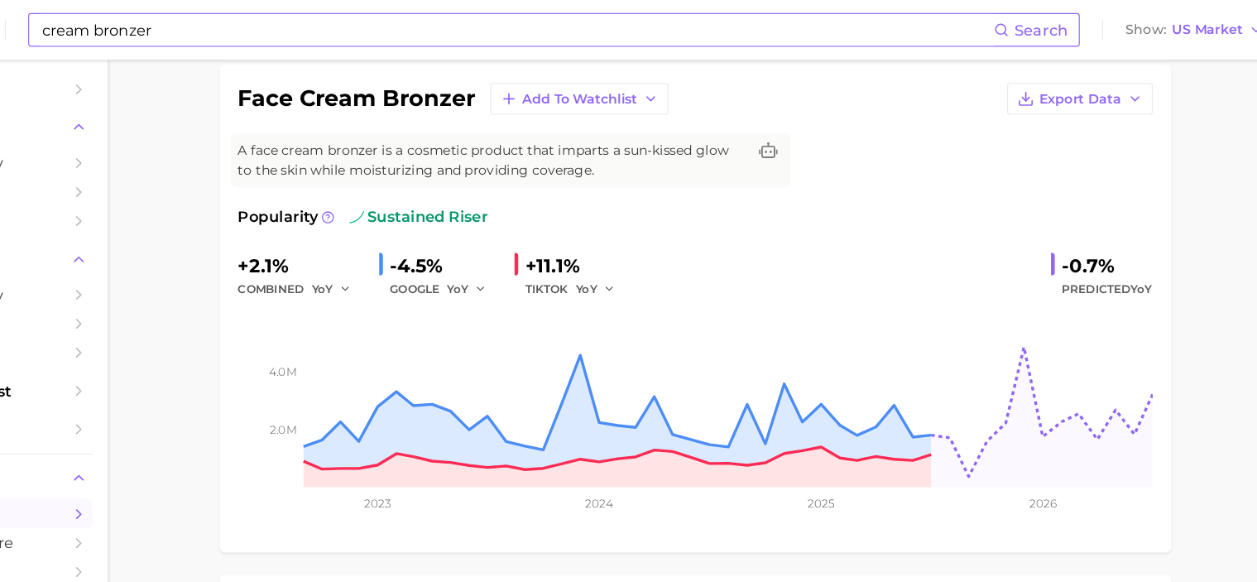
scroll to position [0, 0]
